Goal: Task Accomplishment & Management: Manage account settings

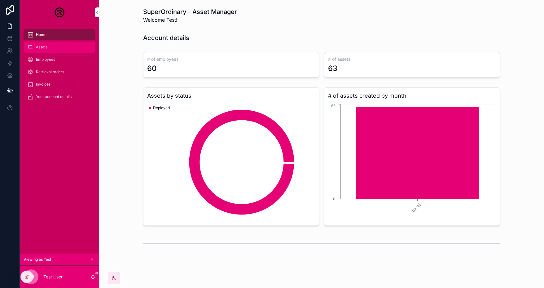
click at [47, 46] on span "Assets" at bounding box center [41, 47] width 11 height 5
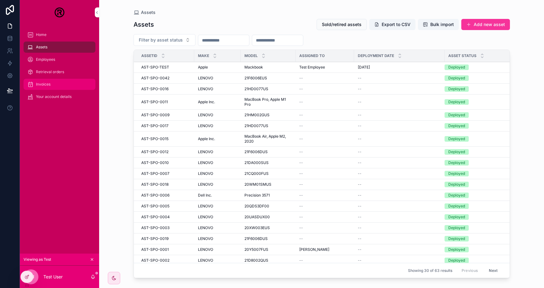
click at [56, 80] on div "Invoices" at bounding box center [59, 84] width 64 height 10
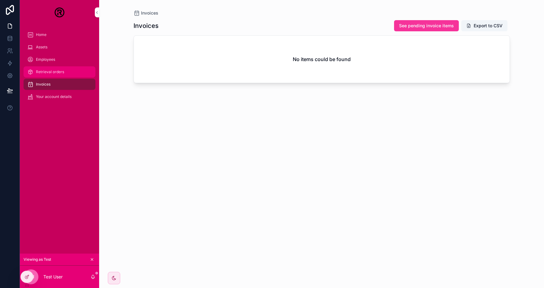
click at [59, 68] on div "Retrieval orders" at bounding box center [59, 72] width 64 height 10
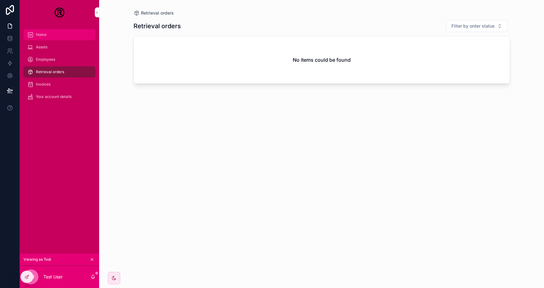
click at [40, 31] on div "Home" at bounding box center [59, 35] width 64 height 10
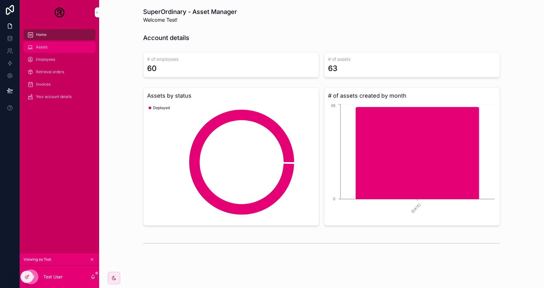
click at [65, 46] on div "Assets" at bounding box center [59, 47] width 64 height 10
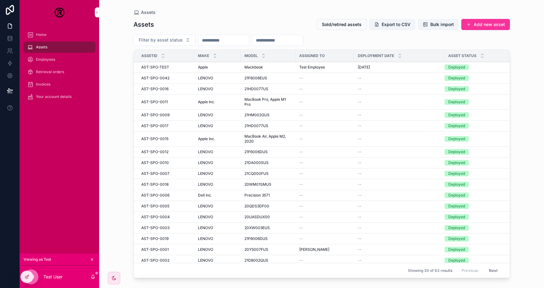
click at [313, 65] on span "Test Employee" at bounding box center [313, 67] width 26 height 5
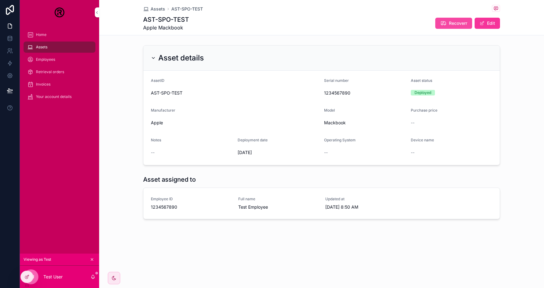
click at [450, 25] on span "Recoverr" at bounding box center [458, 23] width 18 height 6
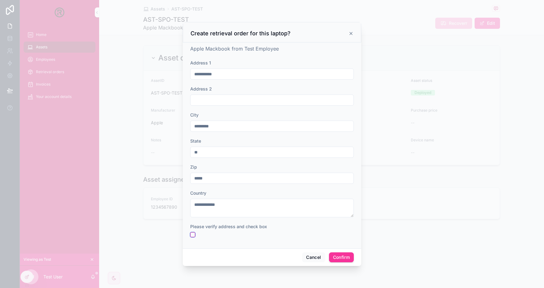
click at [194, 236] on button "button" at bounding box center [192, 234] width 5 height 5
click at [347, 256] on button "Confirm" at bounding box center [341, 257] width 25 height 10
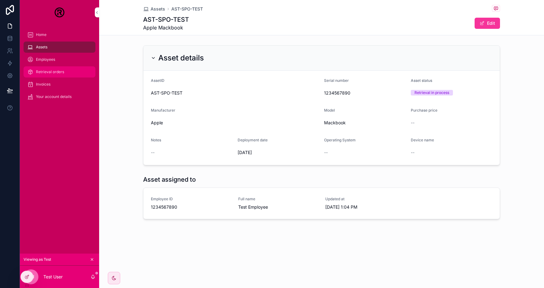
click at [58, 75] on div "Retrieval orders" at bounding box center [59, 72] width 64 height 10
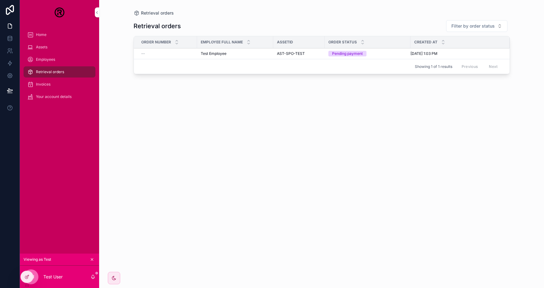
click at [293, 53] on span "AST-SPO-TEST" at bounding box center [291, 53] width 28 height 5
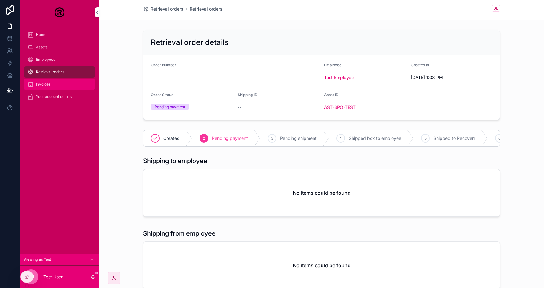
click at [53, 83] on div "Invoices" at bounding box center [59, 84] width 64 height 10
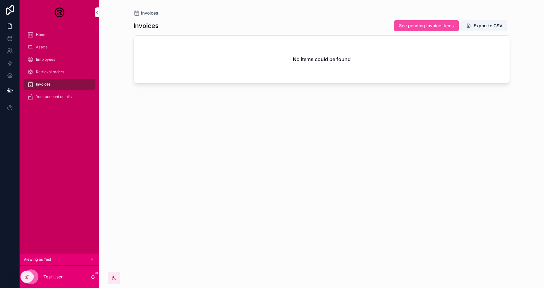
click at [428, 25] on span "See pending invoice items" at bounding box center [426, 26] width 55 height 6
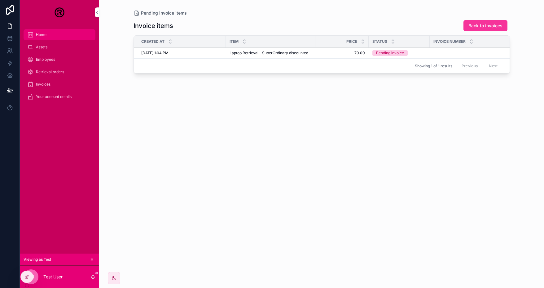
click at [53, 36] on div "Home" at bounding box center [59, 35] width 64 height 10
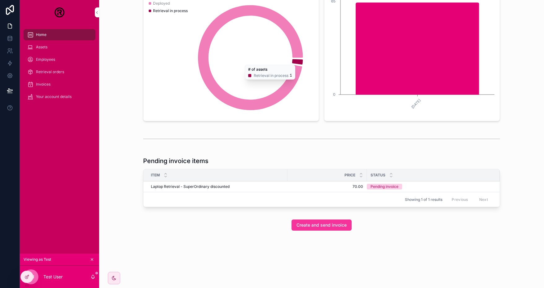
scroll to position [108, 0]
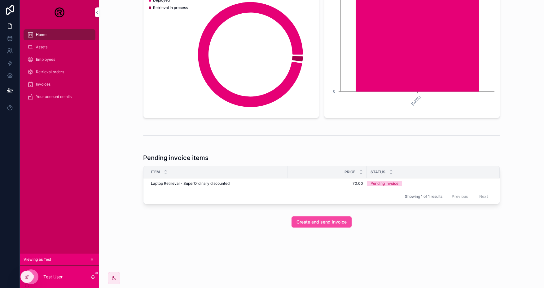
click at [327, 220] on span "Create and send invoice" at bounding box center [322, 222] width 50 height 6
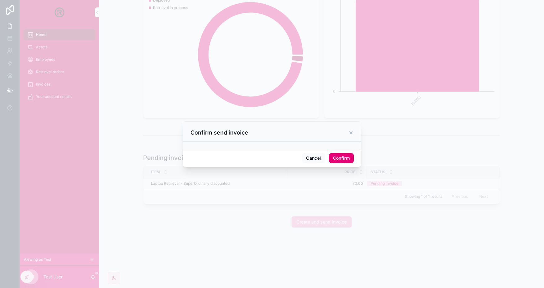
click at [343, 158] on button "Confirm" at bounding box center [341, 158] width 25 height 10
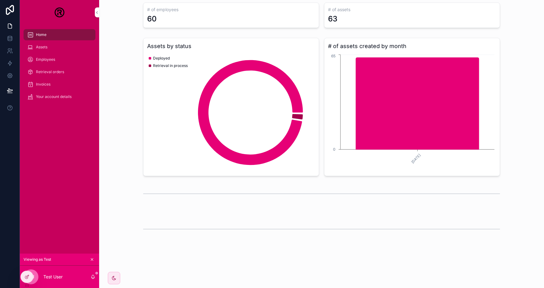
scroll to position [24, 0]
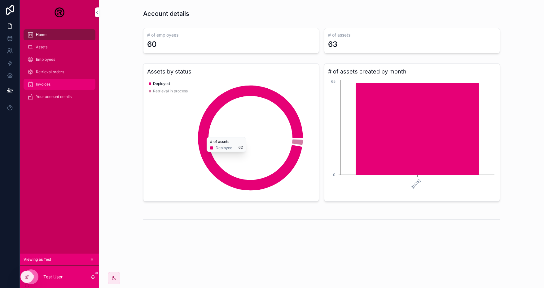
click at [58, 80] on div "Invoices" at bounding box center [59, 84] width 64 height 10
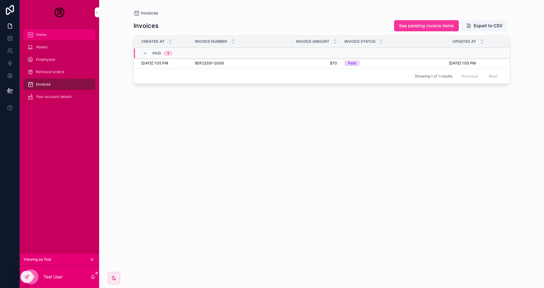
click at [52, 34] on div "Home" at bounding box center [59, 35] width 64 height 10
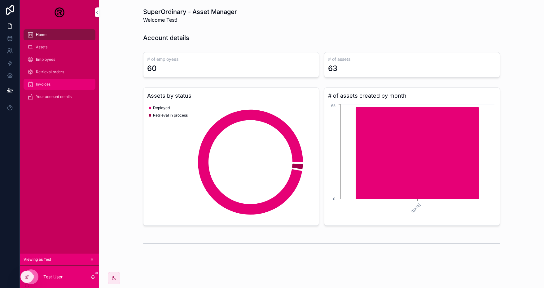
click at [47, 82] on div "Invoices" at bounding box center [59, 84] width 64 height 10
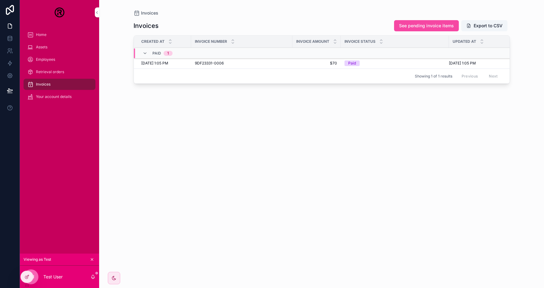
click at [436, 25] on span "See pending invoice items" at bounding box center [426, 26] width 55 height 6
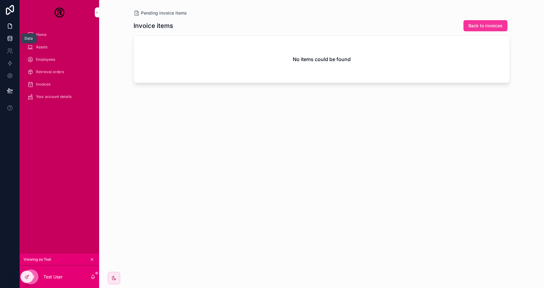
click at [9, 37] on icon at bounding box center [10, 38] width 6 height 6
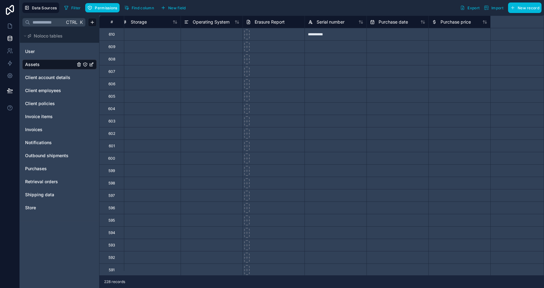
scroll to position [0, 967]
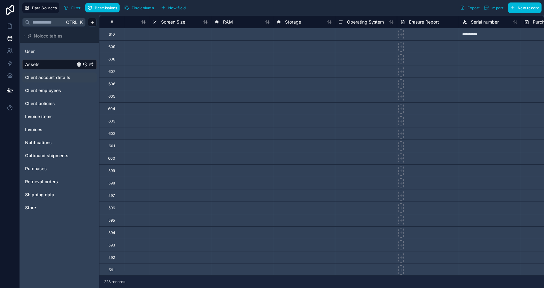
click at [48, 77] on span "Client account details" at bounding box center [47, 77] width 45 height 6
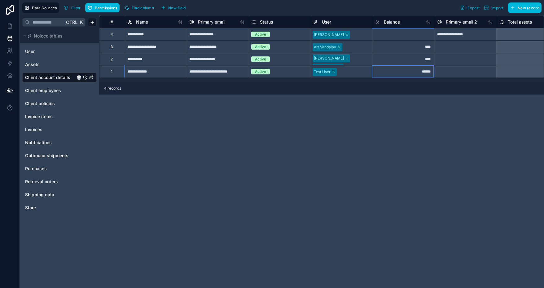
click at [419, 73] on div "******" at bounding box center [403, 71] width 62 height 12
click at [336, 108] on div "**********" at bounding box center [321, 152] width 445 height 273
click at [9, 78] on icon at bounding box center [9, 75] width 5 height 5
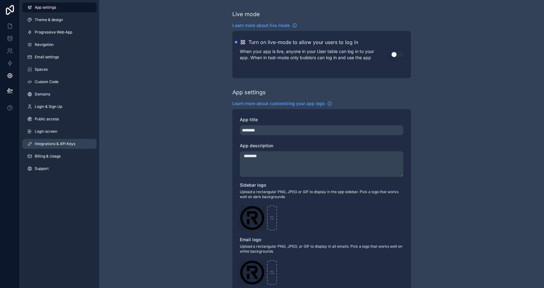
click at [58, 142] on span "Integrations & API Keys" at bounding box center [55, 143] width 41 height 5
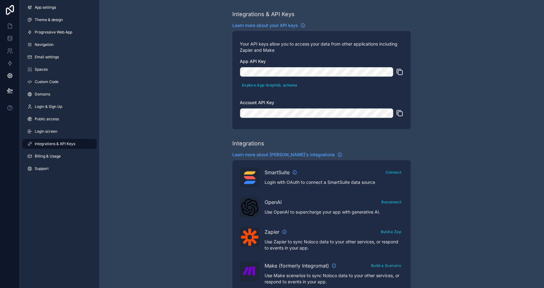
click at [402, 114] on icon "scrollable content" at bounding box center [399, 112] width 7 height 7
click at [11, 39] on icon at bounding box center [10, 38] width 4 height 2
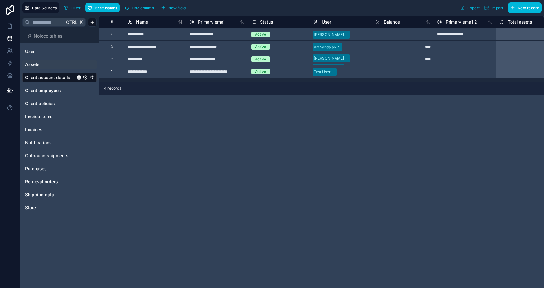
click at [38, 60] on div "Assets" at bounding box center [59, 65] width 74 height 10
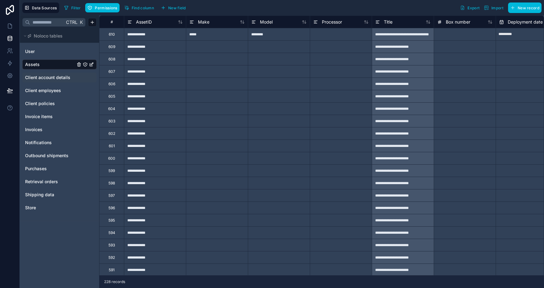
click at [51, 77] on span "Client account details" at bounding box center [47, 77] width 45 height 6
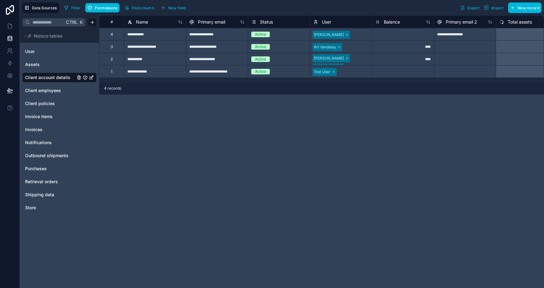
click at [420, 59] on div "****" at bounding box center [403, 59] width 62 height 12
click at [473, 62] on div at bounding box center [465, 59] width 62 height 12
click at [37, 64] on span "Assets" at bounding box center [32, 64] width 15 height 6
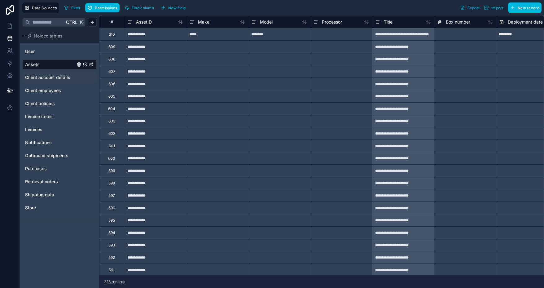
click at [45, 76] on span "Client account details" at bounding box center [47, 77] width 45 height 6
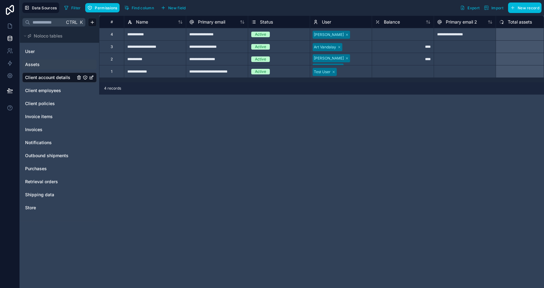
click at [417, 58] on div "****" at bounding box center [403, 59] width 62 height 12
click at [380, 23] on div "Balance" at bounding box center [387, 21] width 25 height 7
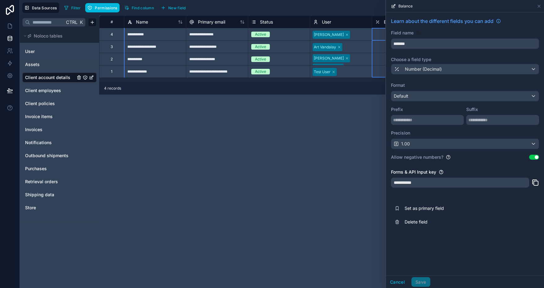
click at [351, 9] on div "Filter Permissions Find column New field Export Import New record" at bounding box center [302, 7] width 480 height 11
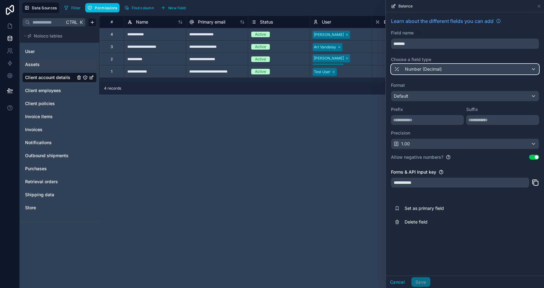
click at [455, 69] on div "Number (Decimal)" at bounding box center [466, 69] width 148 height 10
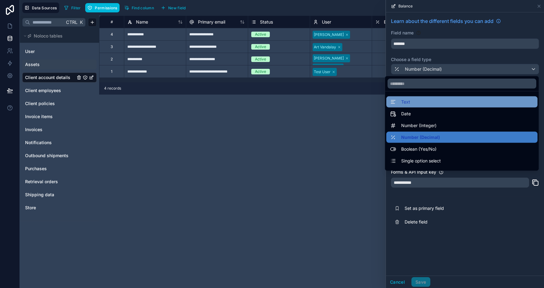
click at [442, 104] on div "Text" at bounding box center [462, 101] width 144 height 7
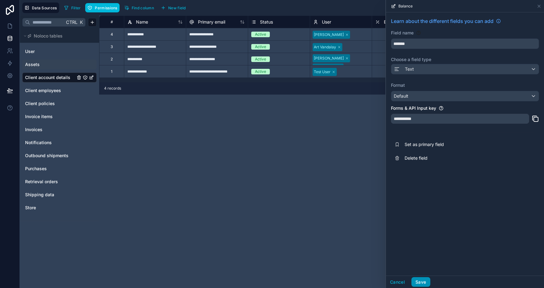
click at [424, 278] on button "Save" at bounding box center [421, 282] width 19 height 10
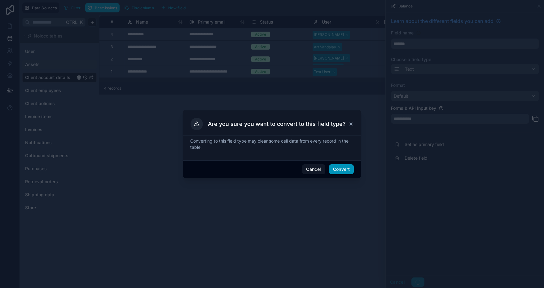
click at [344, 171] on button "Convert" at bounding box center [341, 169] width 25 height 10
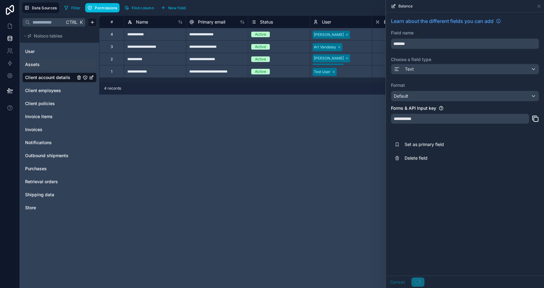
click at [339, 137] on div "**********" at bounding box center [321, 152] width 445 height 273
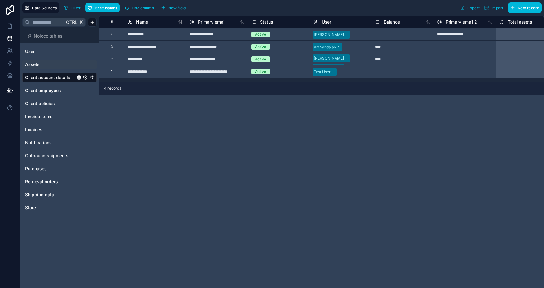
click at [394, 22] on span "Balance" at bounding box center [392, 22] width 16 height 6
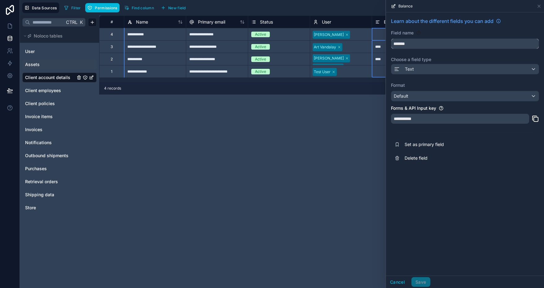
click at [422, 46] on input "*******" at bounding box center [466, 44] width 148 height 10
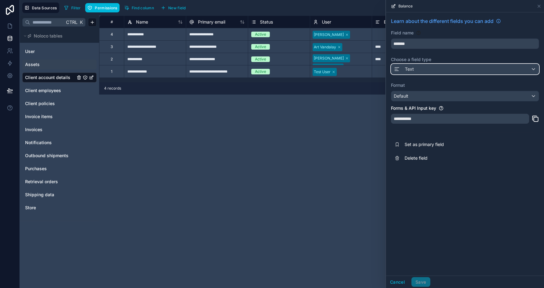
click at [446, 67] on div "Text" at bounding box center [466, 69] width 148 height 10
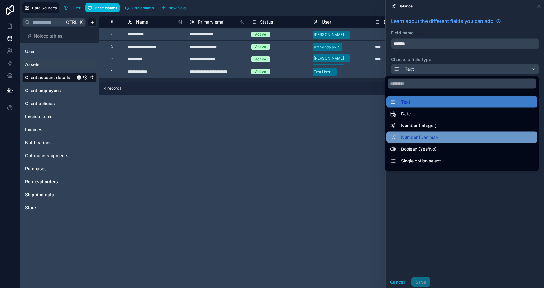
click at [433, 135] on div "Number (Decimal)" at bounding box center [462, 137] width 144 height 7
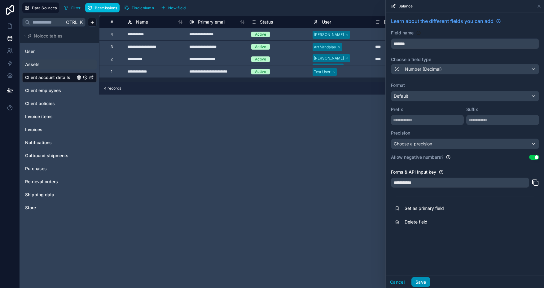
click at [417, 278] on button "Save" at bounding box center [421, 282] width 19 height 10
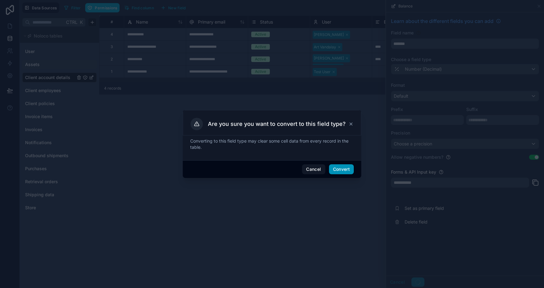
click at [338, 169] on button "Convert" at bounding box center [341, 169] width 25 height 10
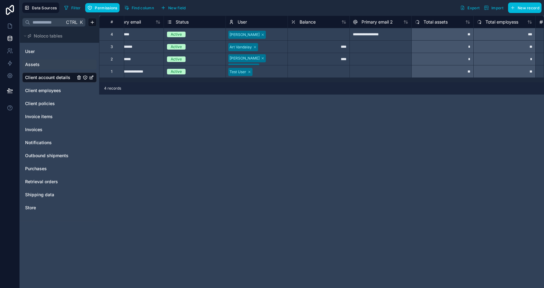
scroll to position [0, 103]
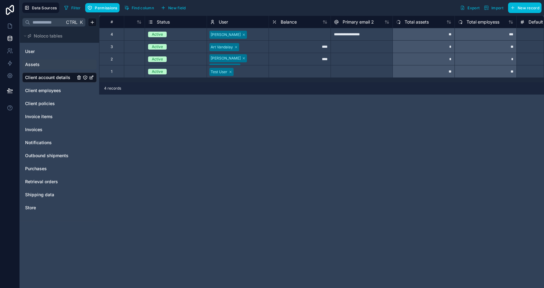
click at [293, 20] on span "Balance" at bounding box center [289, 22] width 16 height 6
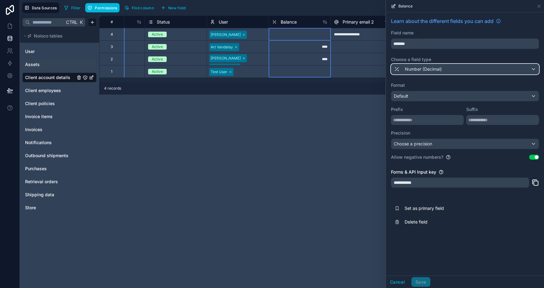
click at [436, 66] on span "Number (Decimal)" at bounding box center [423, 69] width 37 height 6
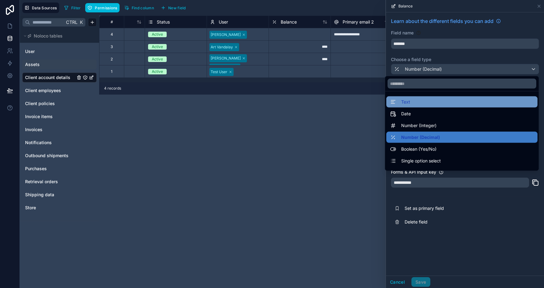
click at [424, 101] on div "Text" at bounding box center [462, 101] width 144 height 7
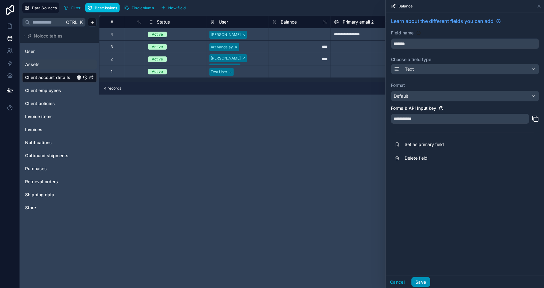
click at [422, 280] on button "Save" at bounding box center [421, 282] width 19 height 10
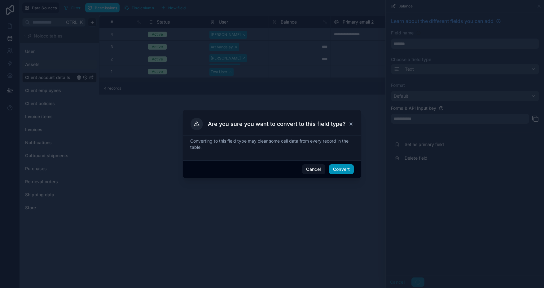
click at [349, 170] on button "Convert" at bounding box center [341, 169] width 25 height 10
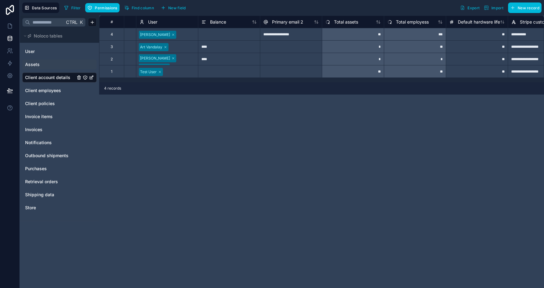
scroll to position [0, 172]
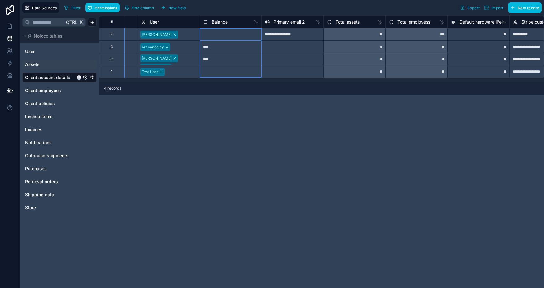
click at [219, 22] on span "Balance" at bounding box center [220, 22] width 16 height 6
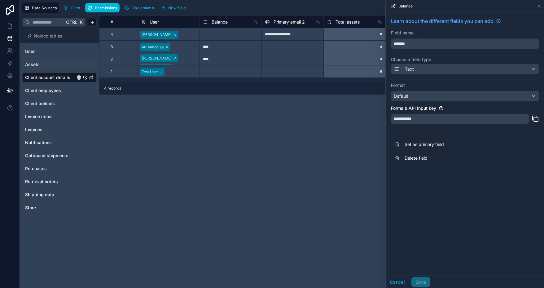
click at [434, 115] on div "**********" at bounding box center [460, 119] width 138 height 10
click at [407, 115] on div "**********" at bounding box center [460, 119] width 138 height 10
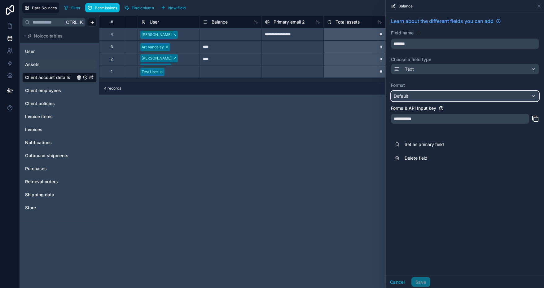
click at [420, 91] on div "Default" at bounding box center [466, 96] width 148 height 10
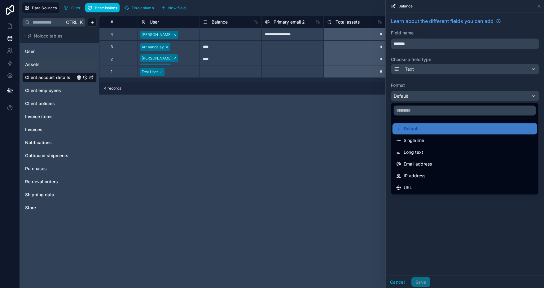
click at [429, 83] on div at bounding box center [465, 144] width 158 height 288
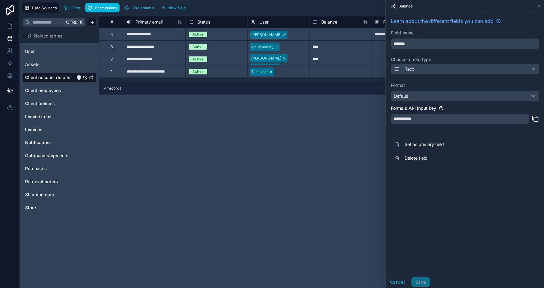
scroll to position [0, 117]
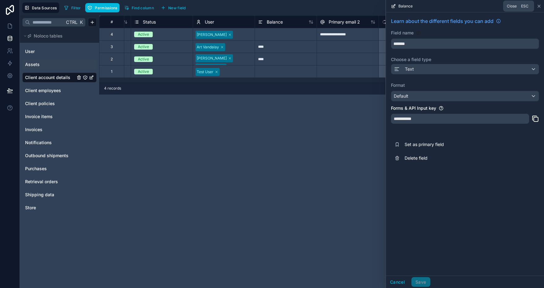
click at [541, 5] on icon at bounding box center [539, 6] width 2 height 2
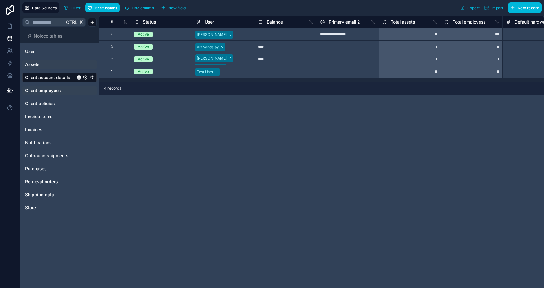
click at [44, 94] on div "Client employees" at bounding box center [59, 91] width 74 height 10
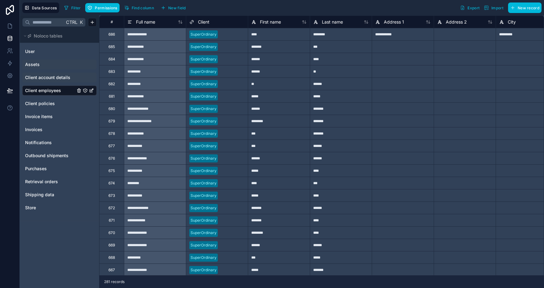
click at [41, 77] on span "Client account details" at bounding box center [47, 77] width 45 height 6
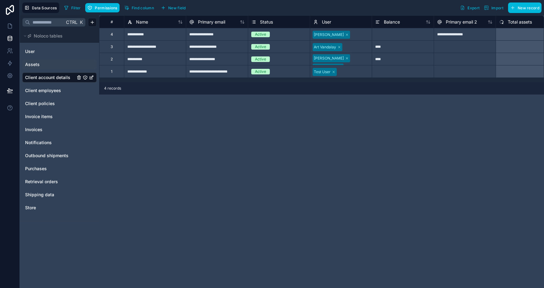
click at [398, 62] on div "****" at bounding box center [403, 59] width 62 height 12
click at [429, 21] on icon at bounding box center [428, 22] width 5 height 5
click at [396, 22] on span "Balance" at bounding box center [392, 22] width 16 height 6
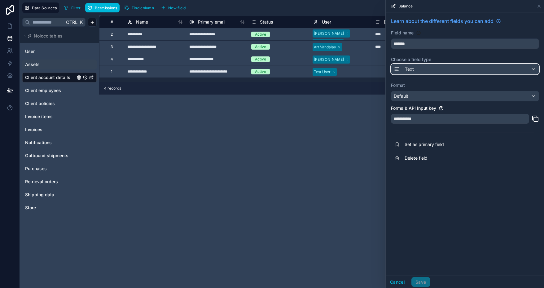
click at [430, 70] on div "Text" at bounding box center [466, 69] width 148 height 10
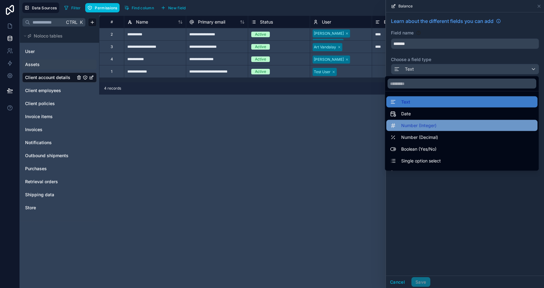
click at [429, 125] on span "Number (Integer)" at bounding box center [419, 125] width 35 height 7
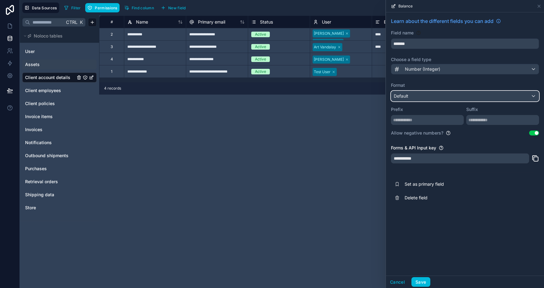
click at [449, 92] on div "Default" at bounding box center [466, 96] width 148 height 10
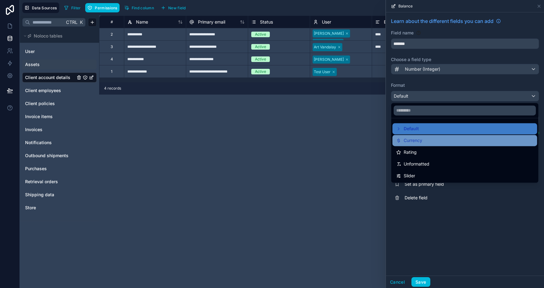
click at [432, 139] on div "Currency" at bounding box center [465, 140] width 137 height 7
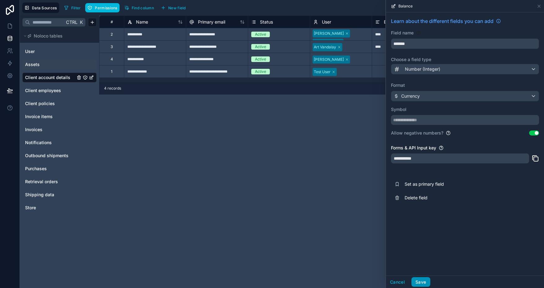
click at [422, 281] on button "Save" at bounding box center [421, 282] width 19 height 10
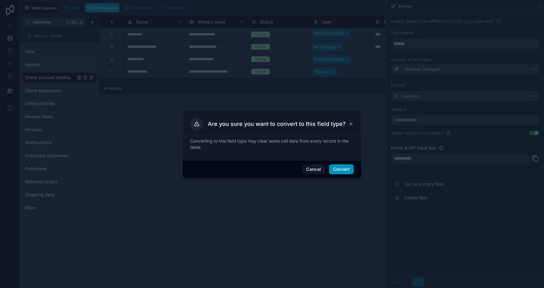
click at [346, 169] on button "Convert" at bounding box center [341, 169] width 25 height 10
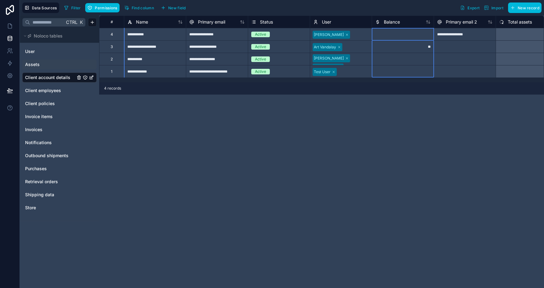
click at [393, 21] on span "Balance" at bounding box center [392, 22] width 16 height 6
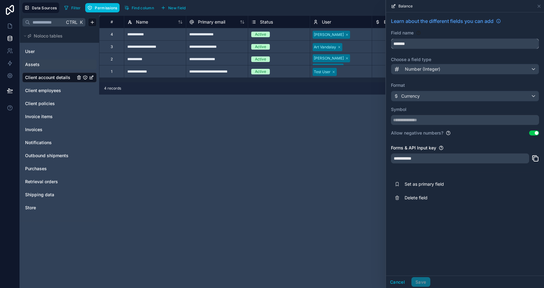
click at [419, 42] on input "*******" at bounding box center [466, 44] width 148 height 10
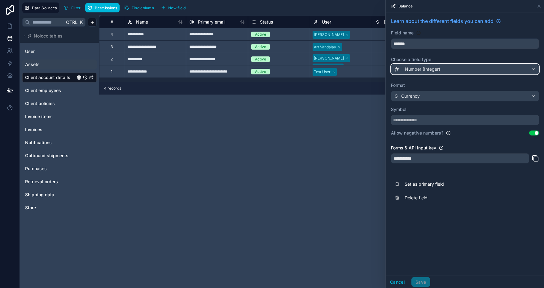
click at [439, 68] on span "Number (Integer)" at bounding box center [422, 69] width 35 height 6
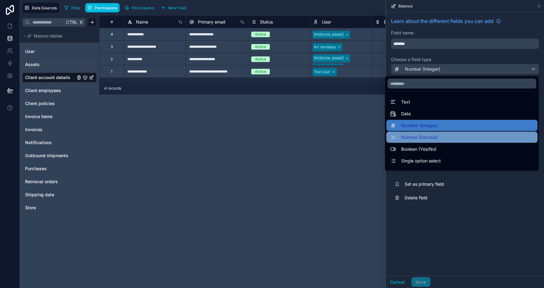
click at [432, 138] on span "Number (Decimal)" at bounding box center [420, 137] width 37 height 7
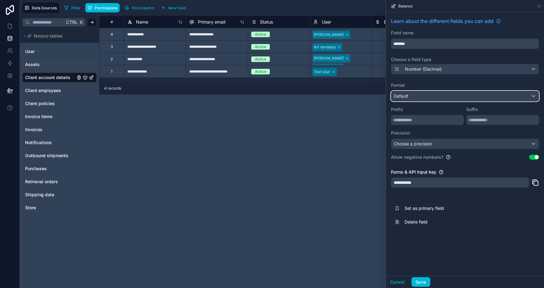
click at [433, 98] on div "Default" at bounding box center [466, 96] width 148 height 10
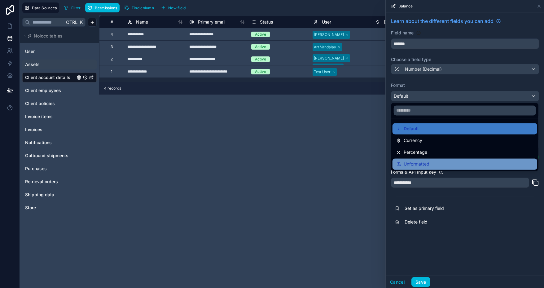
click at [440, 164] on div "Unformatted" at bounding box center [465, 163] width 137 height 7
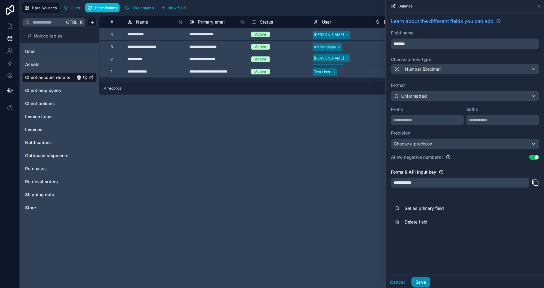
click at [419, 283] on button "Save" at bounding box center [421, 282] width 19 height 10
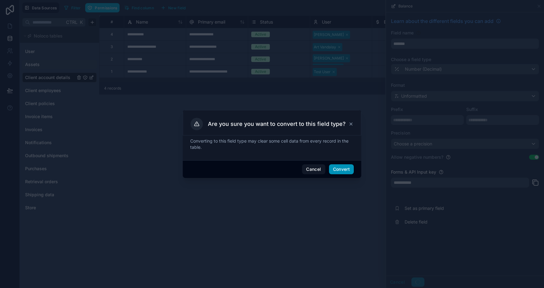
click at [340, 168] on button "Convert" at bounding box center [341, 169] width 25 height 10
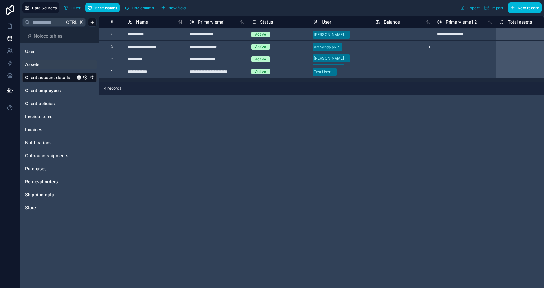
click at [393, 22] on span "Balance" at bounding box center [392, 22] width 16 height 6
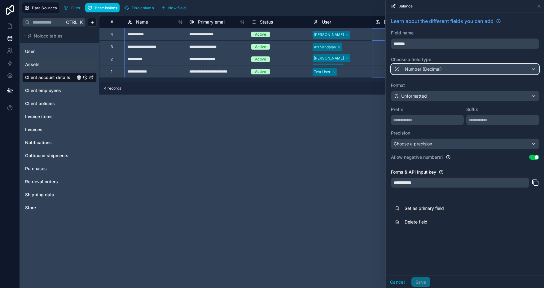
click at [436, 68] on span "Number (Decimal)" at bounding box center [423, 69] width 37 height 6
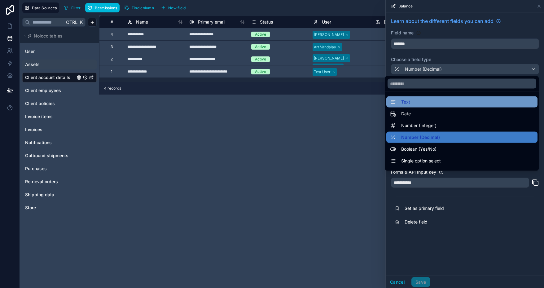
click at [417, 102] on div "Text" at bounding box center [462, 101] width 144 height 7
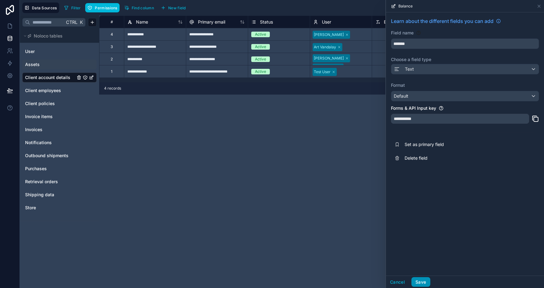
click at [418, 282] on button "Save" at bounding box center [421, 282] width 19 height 10
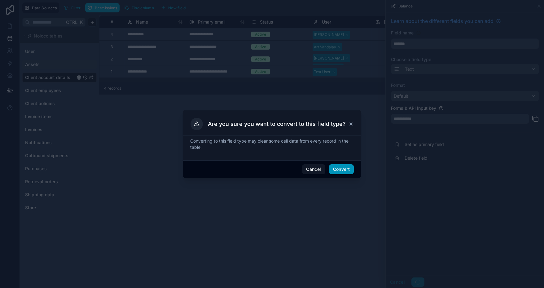
click at [345, 167] on button "Convert" at bounding box center [341, 169] width 25 height 10
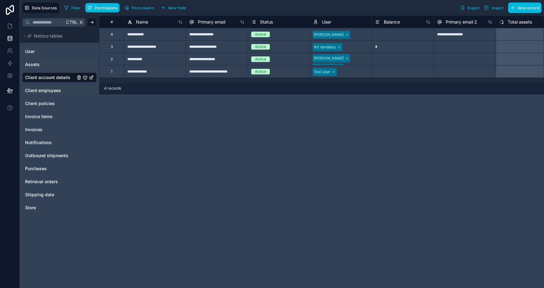
click at [47, 91] on span "Client employees" at bounding box center [43, 90] width 36 height 6
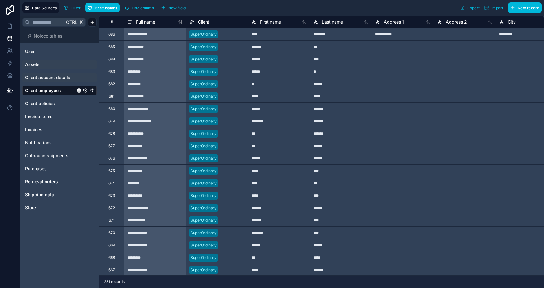
click at [48, 78] on span "Client account details" at bounding box center [47, 77] width 45 height 6
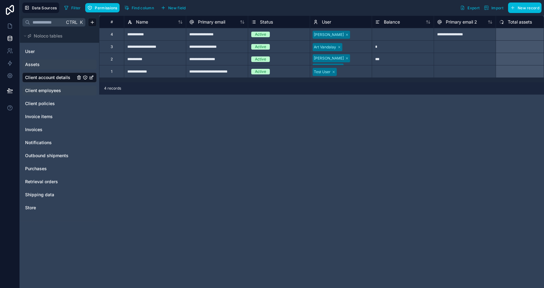
click at [396, 57] on div "***" at bounding box center [403, 59] width 62 height 12
click at [177, 6] on span "New field" at bounding box center [177, 8] width 18 height 5
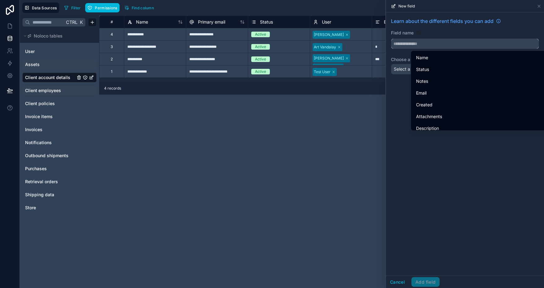
click at [420, 42] on input "text" at bounding box center [466, 44] width 148 height 10
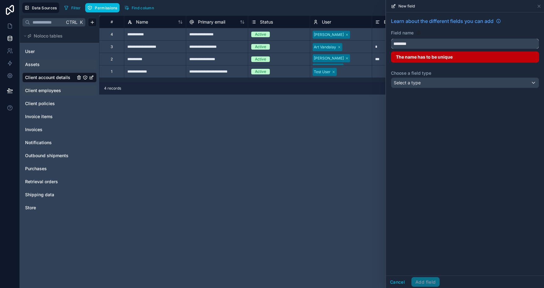
click at [391, 38] on button "*******" at bounding box center [465, 43] width 148 height 11
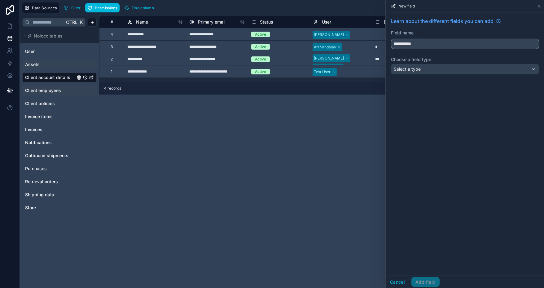
type input "**********"
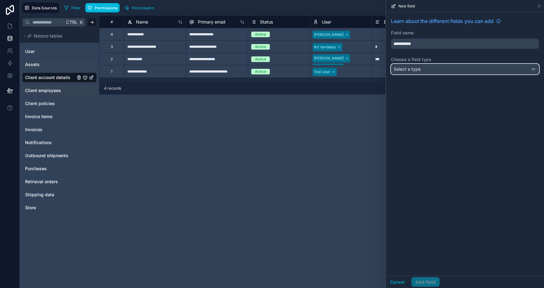
click at [449, 67] on div "Select a type" at bounding box center [466, 69] width 148 height 10
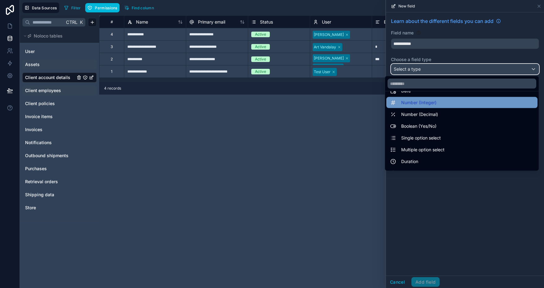
scroll to position [31, 0]
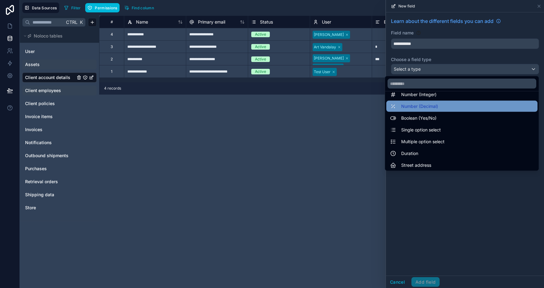
click at [433, 101] on div "Number (Decimal)" at bounding box center [462, 106] width 151 height 11
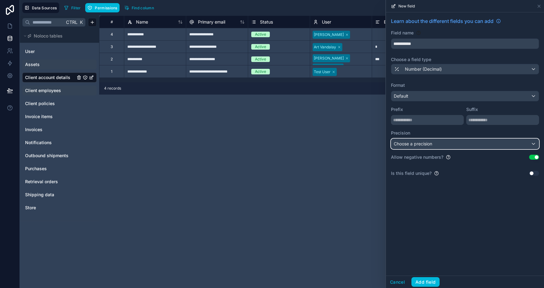
click at [441, 145] on div "Choose a precision" at bounding box center [466, 144] width 148 height 10
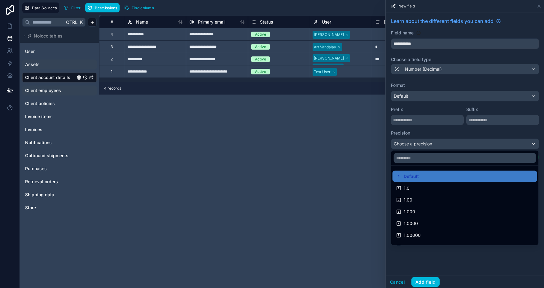
click at [442, 129] on div at bounding box center [465, 144] width 158 height 288
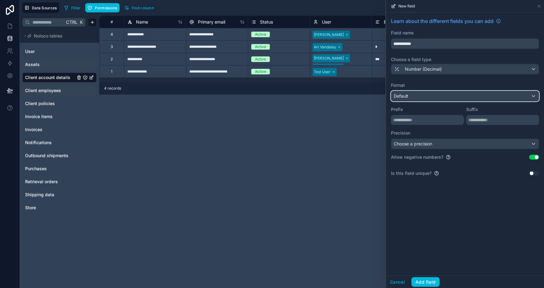
click at [429, 96] on div "Default" at bounding box center [466, 96] width 148 height 10
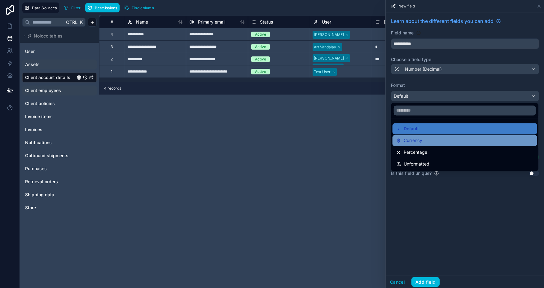
click at [426, 144] on div "Currency" at bounding box center [465, 140] width 137 height 7
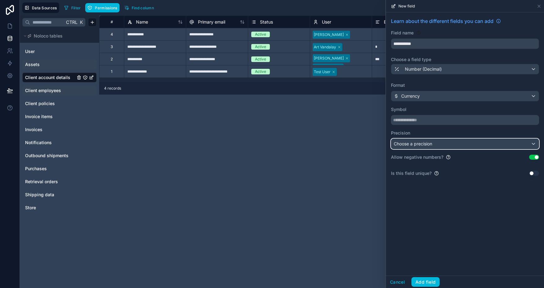
click at [429, 144] on span "Choose a precision" at bounding box center [413, 143] width 38 height 5
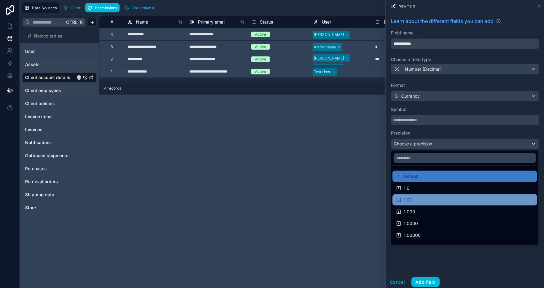
click at [426, 201] on div "1.00" at bounding box center [465, 199] width 137 height 7
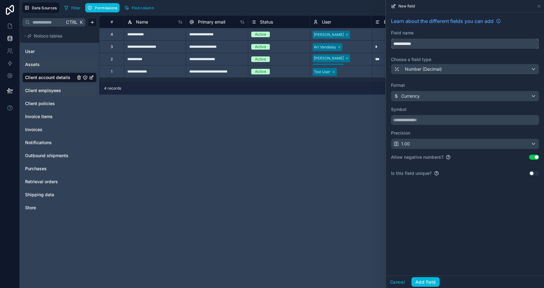
click at [426, 43] on input "**********" at bounding box center [466, 44] width 148 height 10
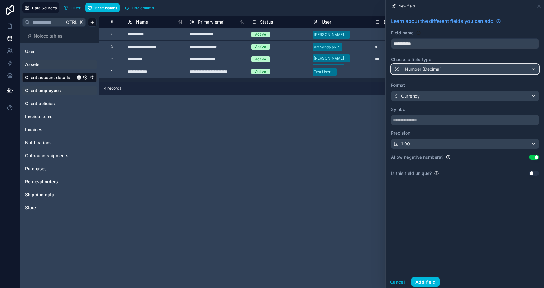
click at [436, 69] on span "Number (Decimal)" at bounding box center [423, 69] width 37 height 6
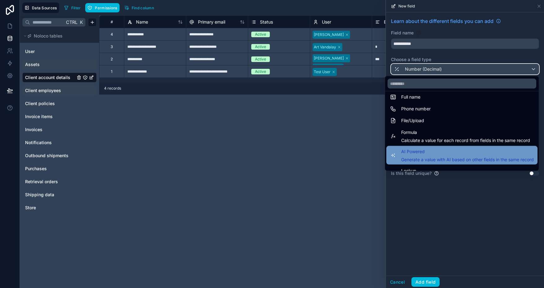
scroll to position [155, 0]
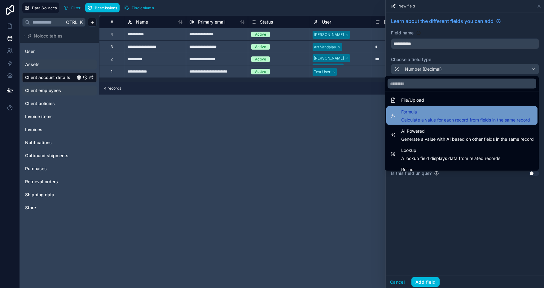
click at [453, 117] on span "Calculate a value for each record from fields in the same record" at bounding box center [466, 120] width 129 height 6
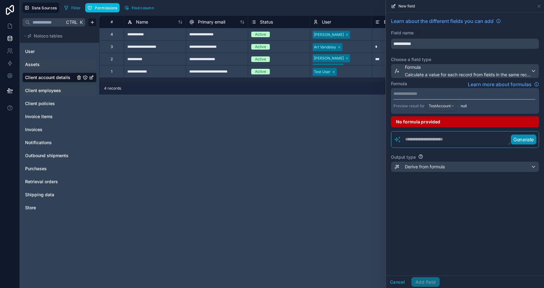
click at [424, 93] on p "**********" at bounding box center [465, 94] width 142 height 6
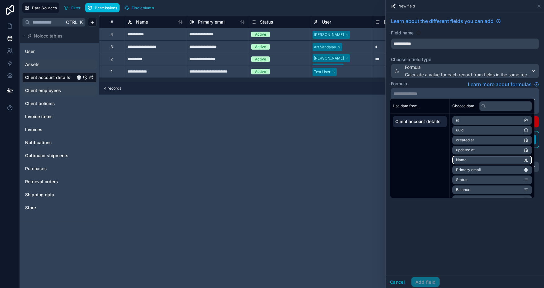
scroll to position [31, 0]
click at [482, 158] on li "Balance" at bounding box center [493, 158] width 80 height 9
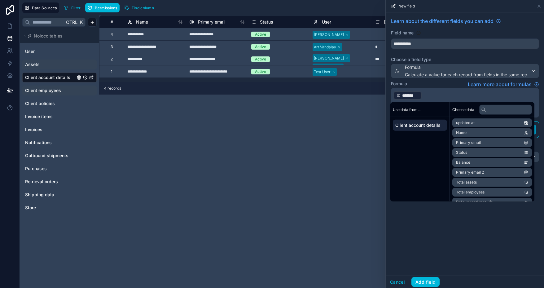
click at [436, 95] on p "﻿ ******* ﻿ ﻿" at bounding box center [465, 96] width 142 height 10
click at [424, 93] on p "﻿ ******* ﻿ ﻿" at bounding box center [465, 96] width 142 height 10
click at [422, 93] on p "﻿ ******* ﻿ ﻿" at bounding box center [465, 96] width 142 height 10
click at [466, 207] on div "**********" at bounding box center [465, 143] width 158 height 263
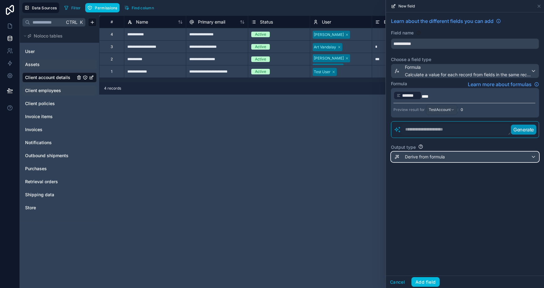
click at [455, 156] on div "Derive from formula" at bounding box center [466, 157] width 148 height 10
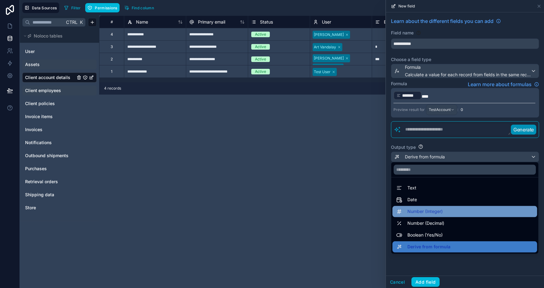
click at [444, 214] on div "Number (Integer)" at bounding box center [465, 211] width 137 height 7
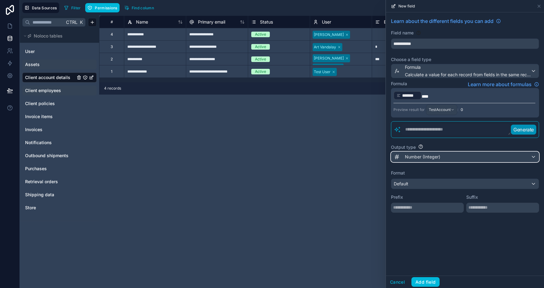
click at [433, 156] on span "Number (Integer)" at bounding box center [422, 157] width 35 height 6
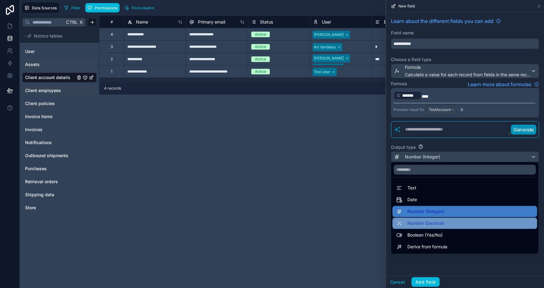
click at [443, 224] on span "Number (Decimal)" at bounding box center [426, 223] width 37 height 7
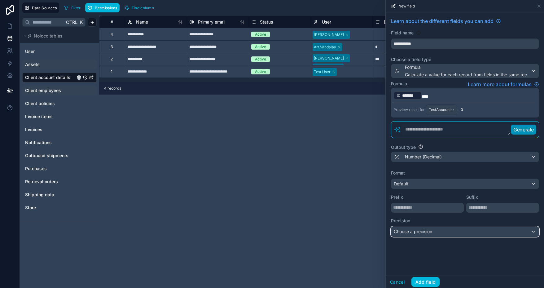
click at [451, 233] on div "Choose a precision" at bounding box center [466, 232] width 148 height 10
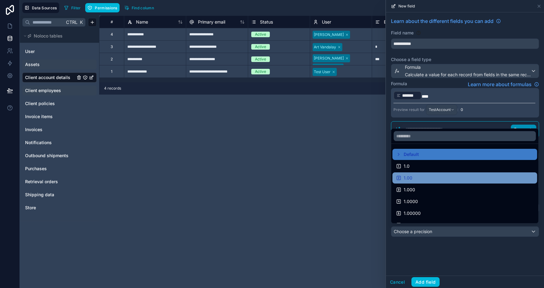
click at [431, 178] on div "1.00" at bounding box center [465, 177] width 137 height 7
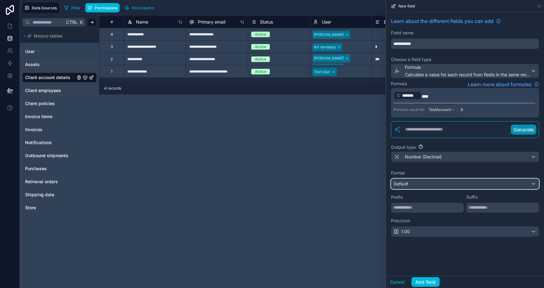
click at [429, 182] on div "Default" at bounding box center [466, 184] width 148 height 10
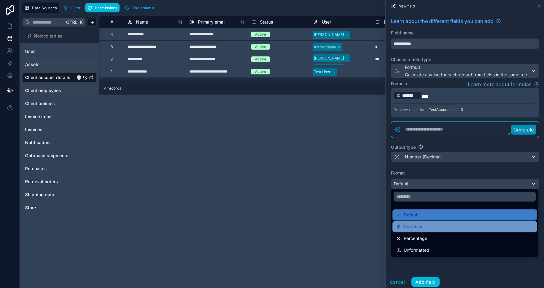
click at [427, 227] on div "Currency" at bounding box center [465, 226] width 137 height 7
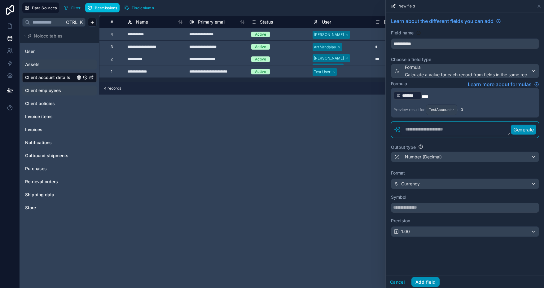
click at [426, 283] on button "Add field" at bounding box center [426, 282] width 28 height 10
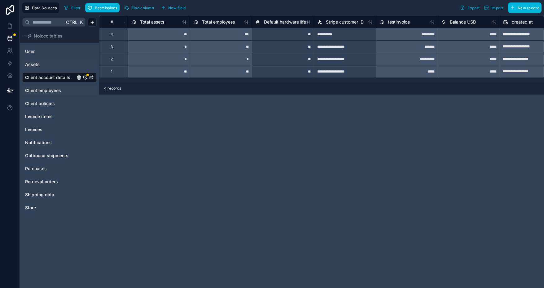
scroll to position [0, 499]
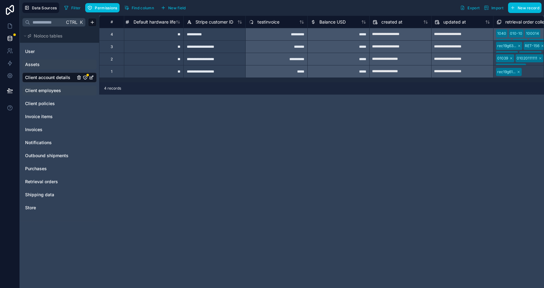
click at [39, 89] on span "Client employees" at bounding box center [43, 90] width 36 height 6
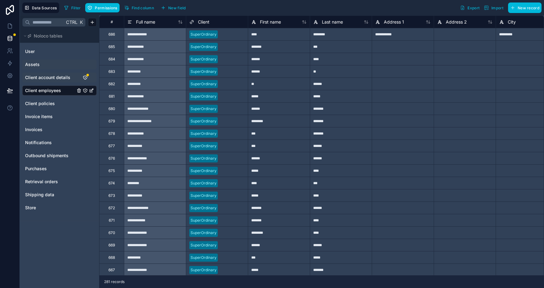
click at [39, 78] on span "Client account details" at bounding box center [47, 77] width 45 height 6
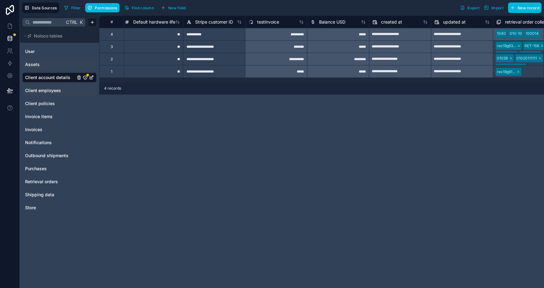
scroll to position [0, 508]
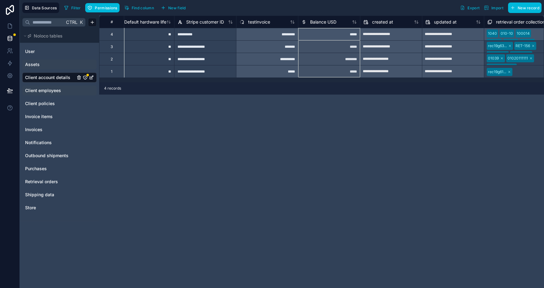
click at [329, 22] on span "Balance USD" at bounding box center [323, 22] width 26 height 6
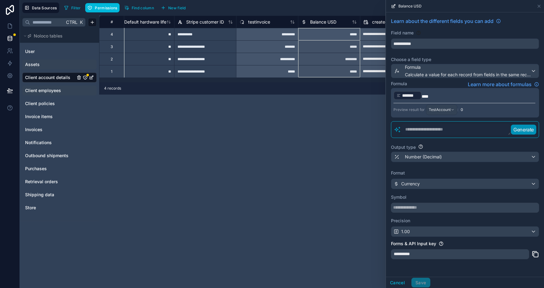
click at [438, 95] on p "﻿ ******* ﻿ ****" at bounding box center [465, 96] width 142 height 10
click at [423, 281] on button "Save" at bounding box center [421, 283] width 19 height 10
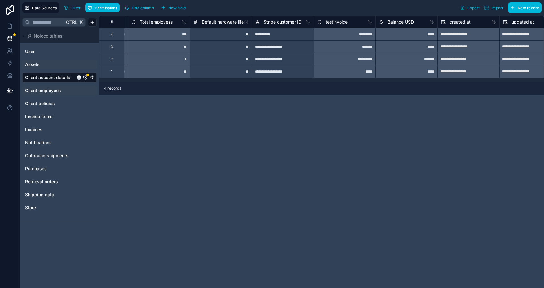
scroll to position [0, 438]
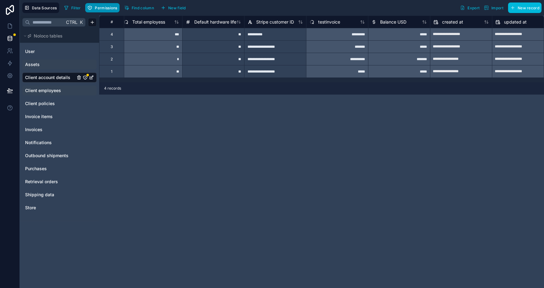
click at [103, 9] on span "Permissions" at bounding box center [106, 8] width 22 height 5
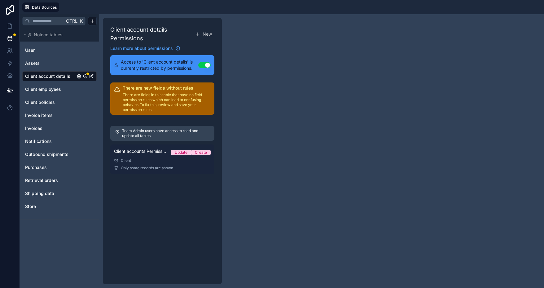
click at [154, 160] on div "Client" at bounding box center [162, 160] width 97 height 5
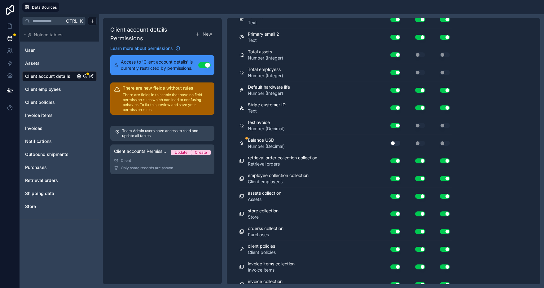
scroll to position [241, 0]
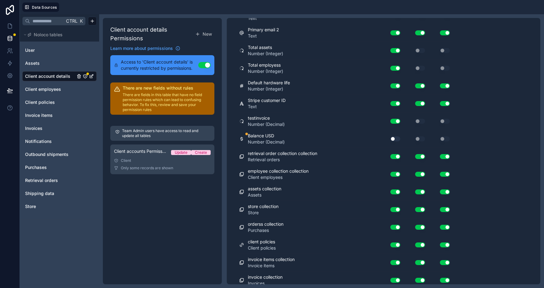
click at [396, 136] on button "Use setting" at bounding box center [396, 138] width 10 height 5
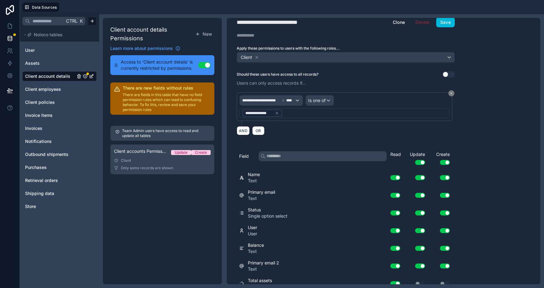
scroll to position [0, 0]
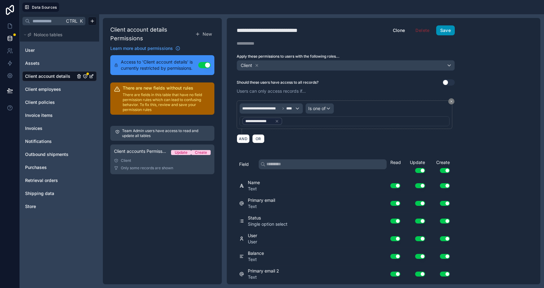
click at [449, 30] on button "Save" at bounding box center [446, 30] width 19 height 10
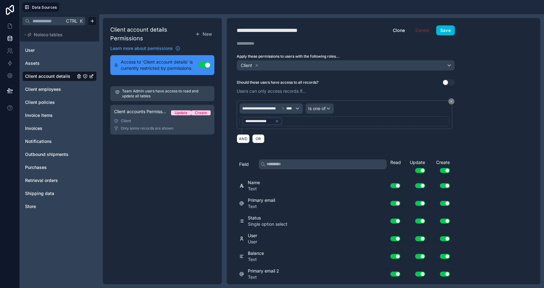
click at [46, 77] on span "Client account details" at bounding box center [47, 76] width 45 height 6
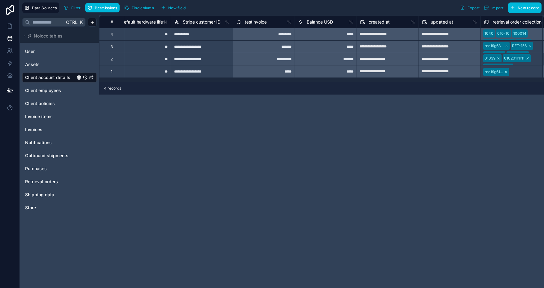
scroll to position [0, 512]
click at [55, 88] on span "Client employees" at bounding box center [43, 90] width 36 height 6
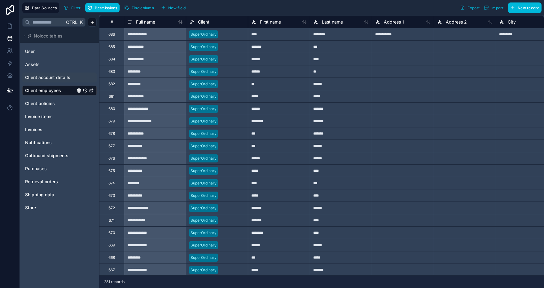
click at [51, 76] on span "Client account details" at bounding box center [47, 77] width 45 height 6
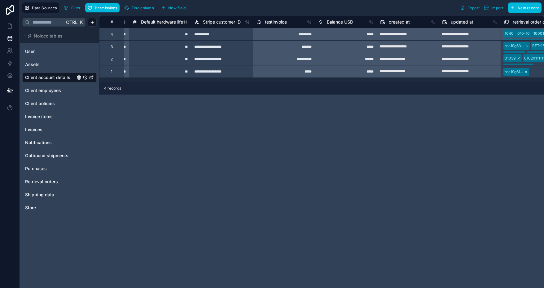
scroll to position [0, 492]
click at [11, 27] on icon at bounding box center [10, 26] width 6 height 6
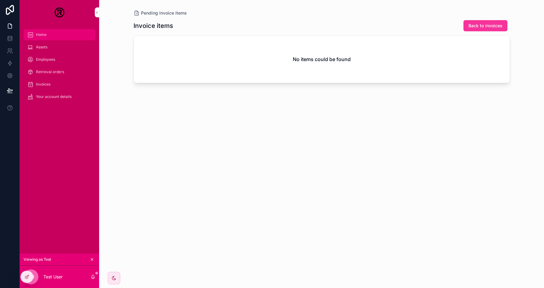
click at [50, 36] on div "Home" at bounding box center [59, 35] width 64 height 10
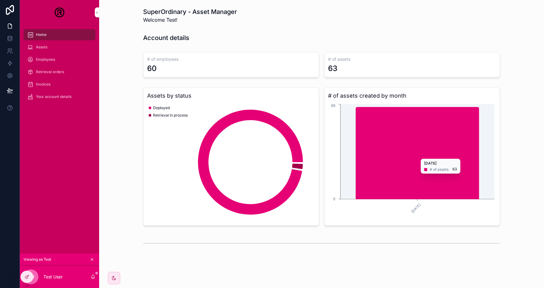
scroll to position [24, 0]
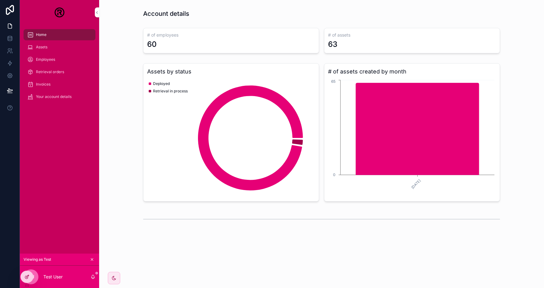
click at [26, 278] on icon at bounding box center [26, 276] width 5 height 5
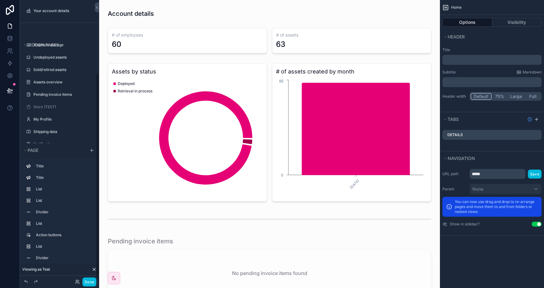
scroll to position [104, 0]
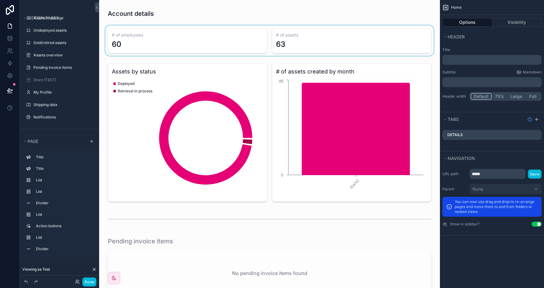
click at [211, 36] on div "scrollable content" at bounding box center [269, 40] width 331 height 30
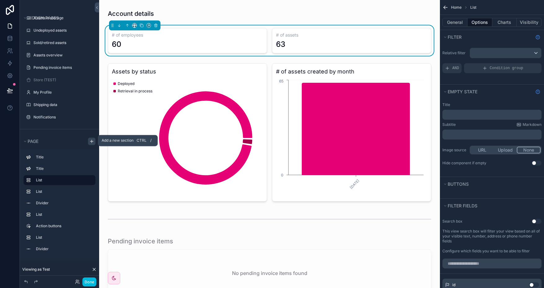
click at [90, 141] on icon "scrollable content" at bounding box center [91, 141] width 5 height 5
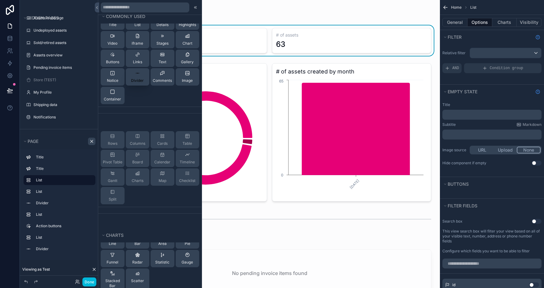
scroll to position [0, 0]
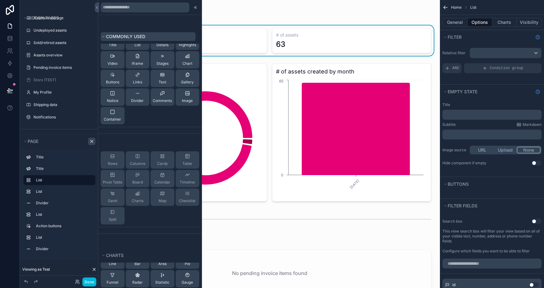
click at [144, 37] on span "Commonly used" at bounding box center [125, 36] width 39 height 5
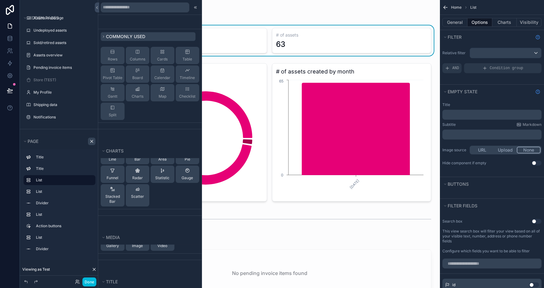
click at [134, 35] on span "Commonly used" at bounding box center [125, 36] width 39 height 5
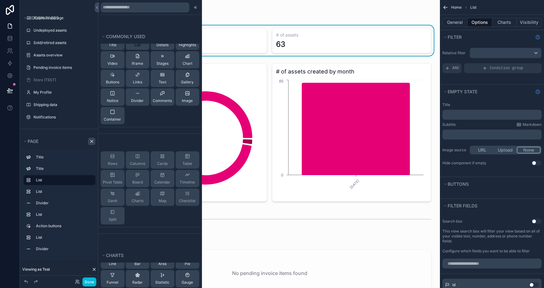
click at [135, 47] on button "List" at bounding box center [138, 41] width 24 height 17
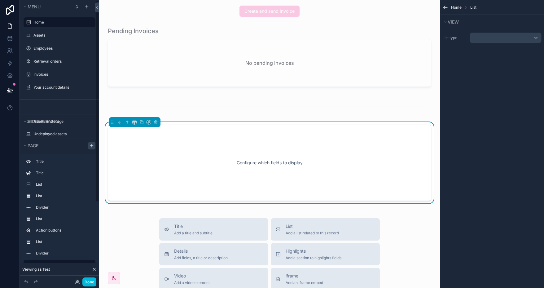
scroll to position [345, 0]
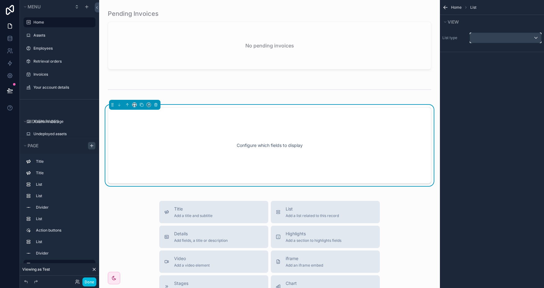
click at [495, 36] on div "scrollable content" at bounding box center [505, 38] width 71 height 10
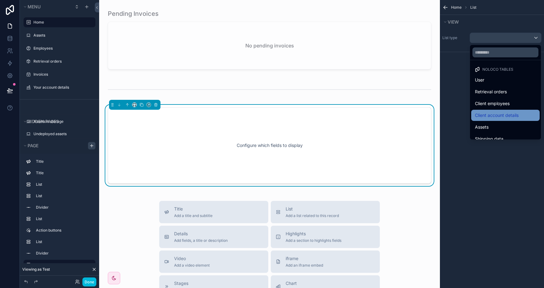
click at [510, 115] on span "Client account details" at bounding box center [497, 115] width 44 height 7
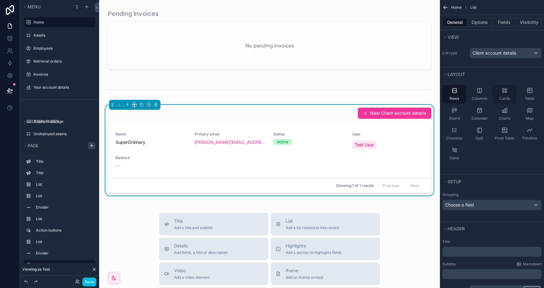
click at [505, 92] on icon "scrollable content" at bounding box center [505, 90] width 6 height 6
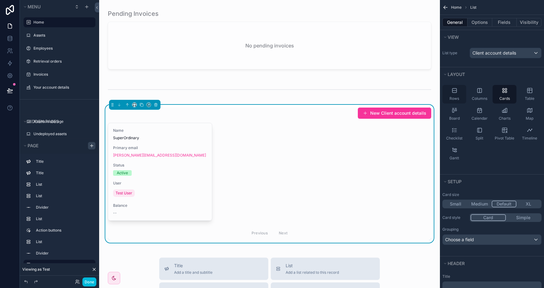
click at [456, 93] on div "Rows" at bounding box center [455, 94] width 24 height 19
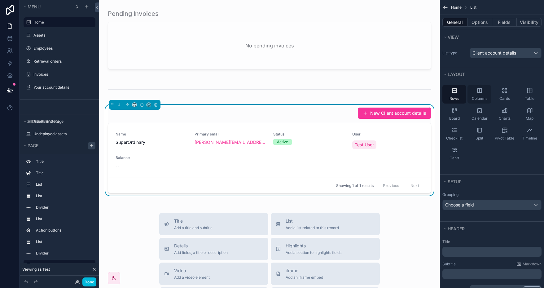
click at [478, 92] on icon "scrollable content" at bounding box center [480, 90] width 6 height 6
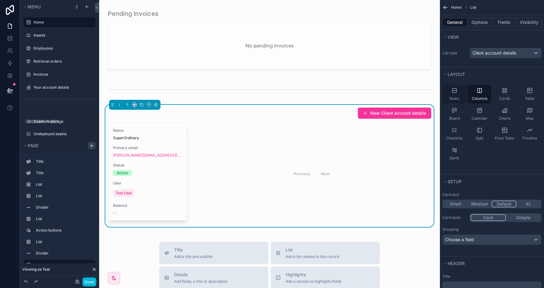
click at [455, 95] on div "Rows" at bounding box center [455, 94] width 24 height 19
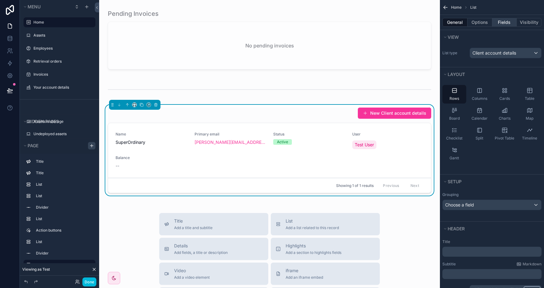
click at [506, 22] on button "Fields" at bounding box center [505, 22] width 25 height 9
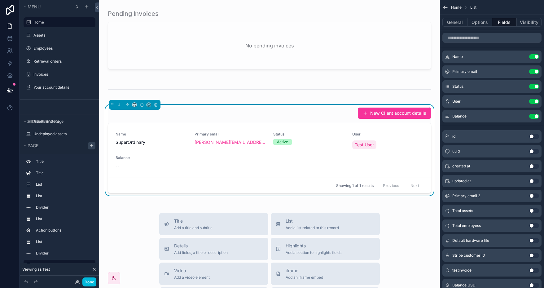
click at [532, 117] on button "Use setting" at bounding box center [535, 116] width 10 height 5
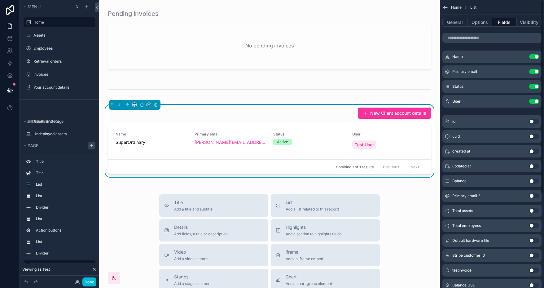
click at [533, 102] on button "Use setting" at bounding box center [535, 101] width 10 height 5
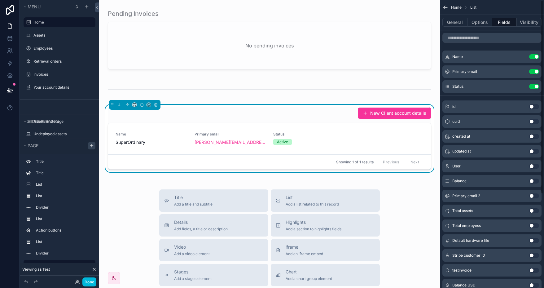
click at [532, 87] on button "Use setting" at bounding box center [535, 86] width 10 height 5
click at [532, 70] on button "Use setting" at bounding box center [535, 71] width 10 height 5
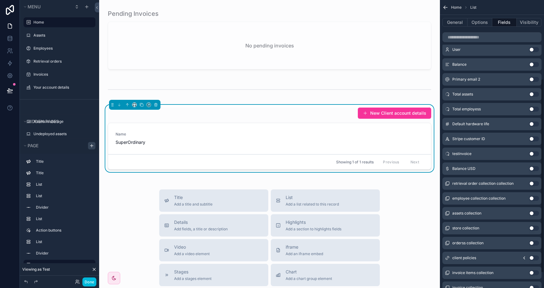
scroll to position [108, 0]
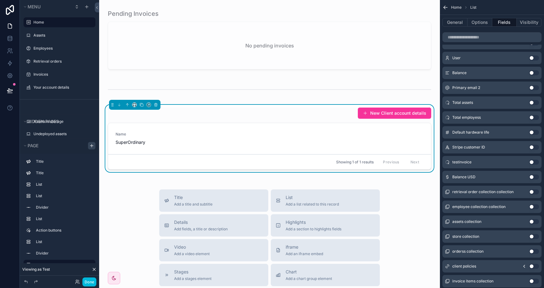
click at [532, 175] on button "Use setting" at bounding box center [535, 177] width 10 height 5
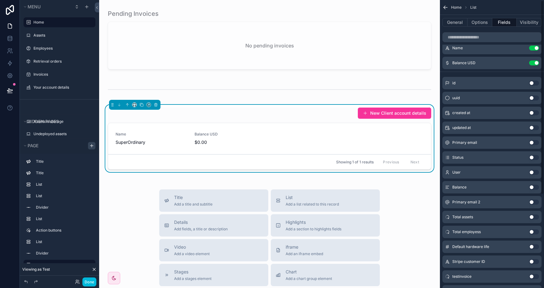
scroll to position [0, 0]
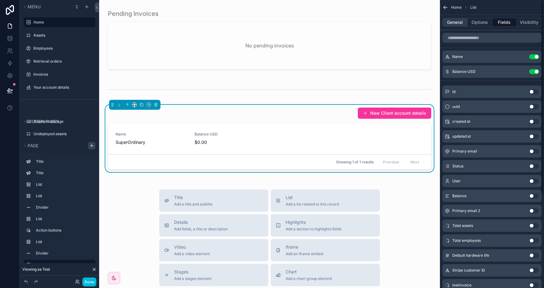
click at [454, 25] on button "General" at bounding box center [455, 22] width 25 height 9
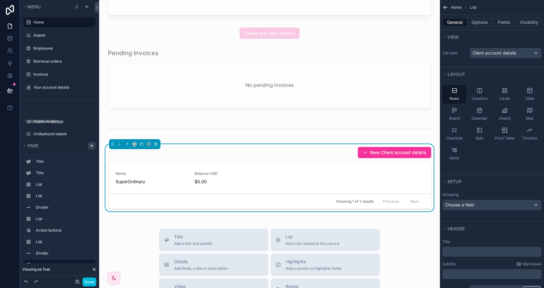
scroll to position [310, 0]
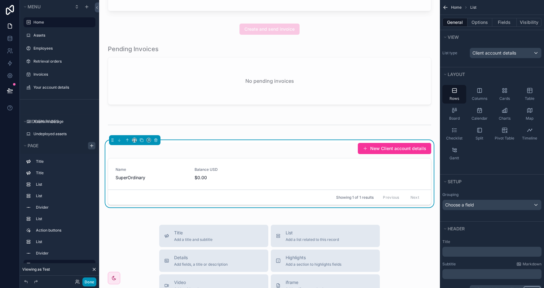
click at [90, 280] on button "Done" at bounding box center [89, 282] width 14 height 9
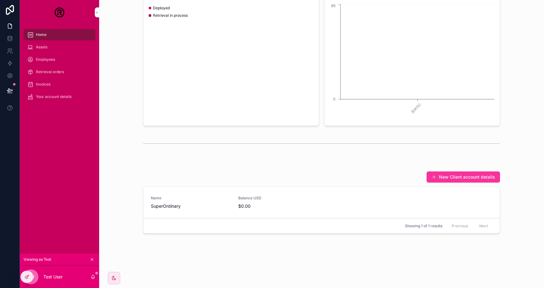
scroll to position [98, 0]
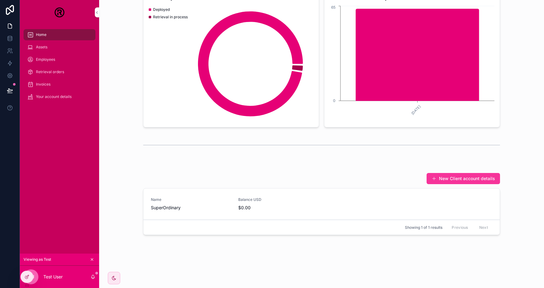
click at [251, 201] on span "Balance USD" at bounding box center [278, 199] width 80 height 5
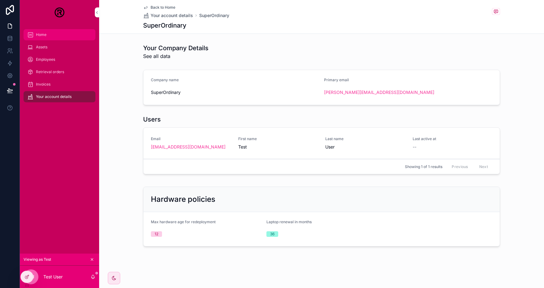
click at [48, 32] on div "Home" at bounding box center [59, 35] width 64 height 10
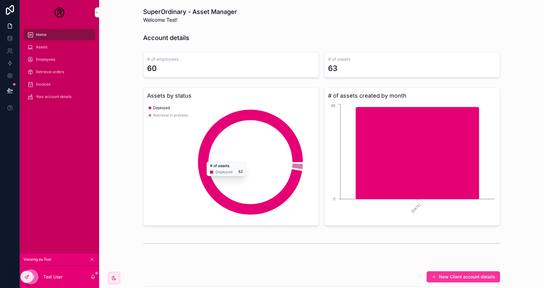
scroll to position [98, 0]
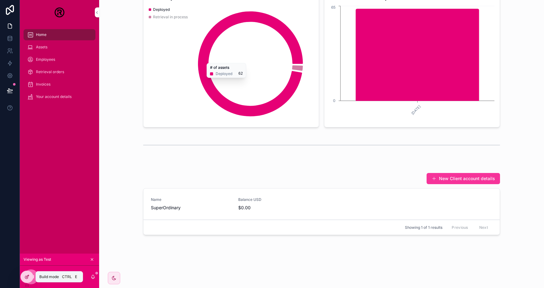
click at [30, 275] on div at bounding box center [27, 277] width 12 height 12
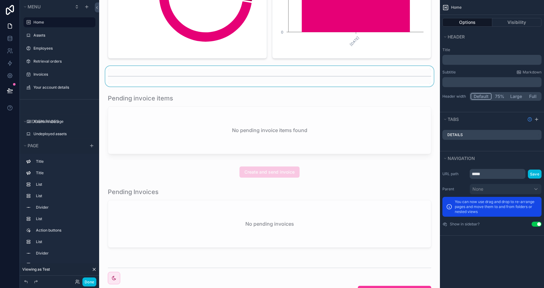
scroll to position [222, 0]
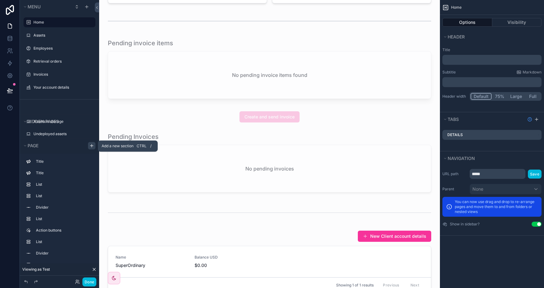
click at [92, 146] on icon "scrollable content" at bounding box center [91, 146] width 3 height 0
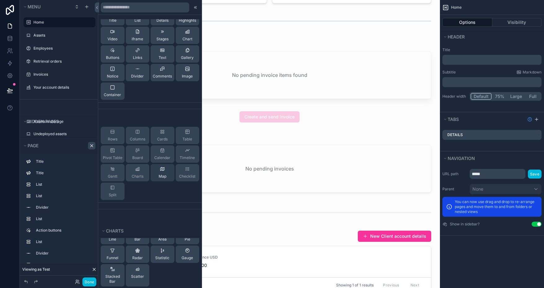
scroll to position [0, 0]
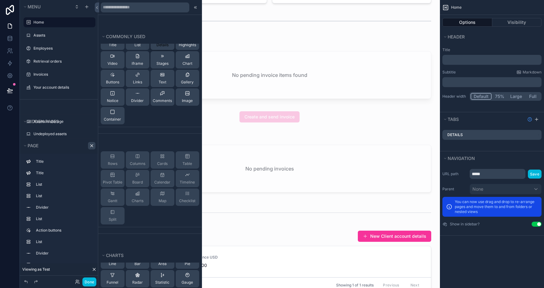
click at [162, 46] on span "Details" at bounding box center [163, 44] width 12 height 5
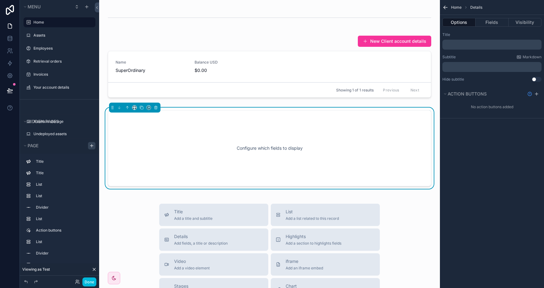
scroll to position [419, 0]
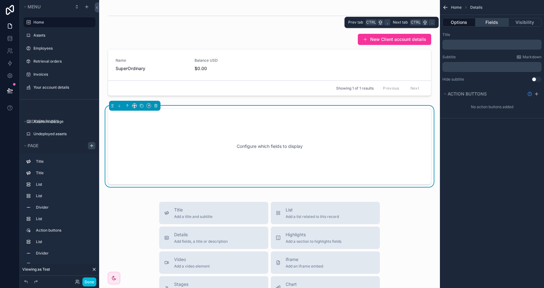
click at [491, 20] on button "Fields" at bounding box center [492, 22] width 33 height 9
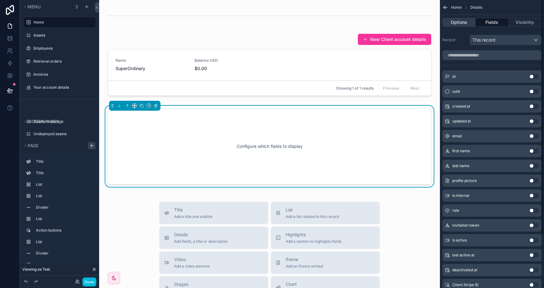
click at [461, 22] on button "Options" at bounding box center [459, 22] width 33 height 9
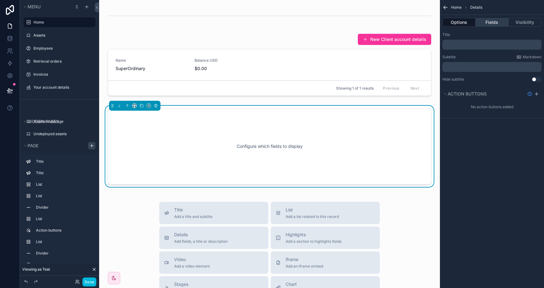
click at [494, 21] on button "Fields" at bounding box center [492, 22] width 33 height 9
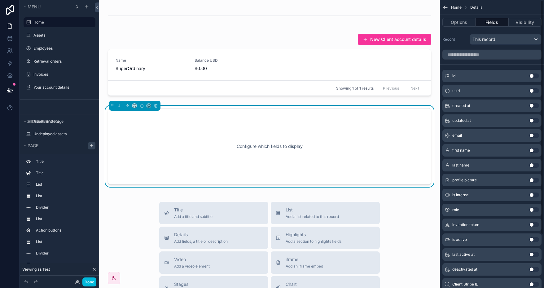
scroll to position [0, 0]
click at [507, 38] on div "This record" at bounding box center [505, 40] width 71 height 10
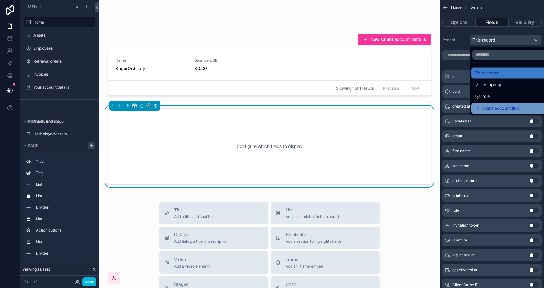
click at [513, 105] on span "client account link" at bounding box center [501, 107] width 37 height 7
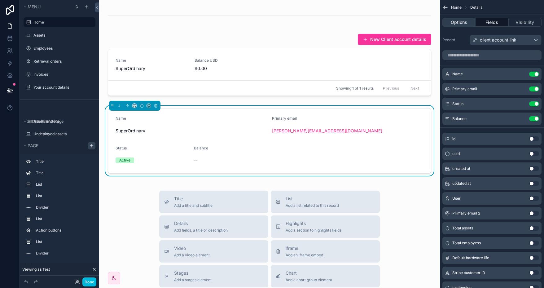
click at [467, 23] on button "Options" at bounding box center [459, 22] width 33 height 9
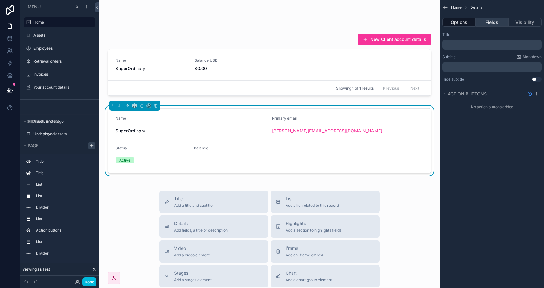
click at [496, 25] on button "Fields" at bounding box center [492, 22] width 33 height 9
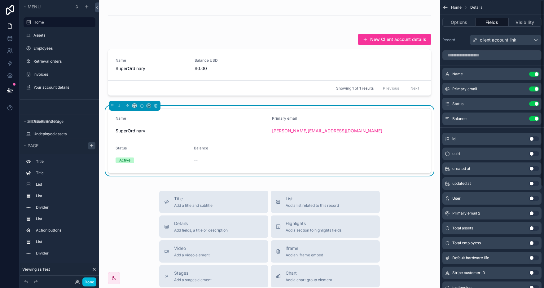
click at [539, 91] on div "Primary email Use setting" at bounding box center [492, 89] width 99 height 12
click at [535, 91] on div "Primary email Use setting" at bounding box center [492, 89] width 99 height 12
click at [533, 89] on button "Use setting" at bounding box center [535, 89] width 10 height 5
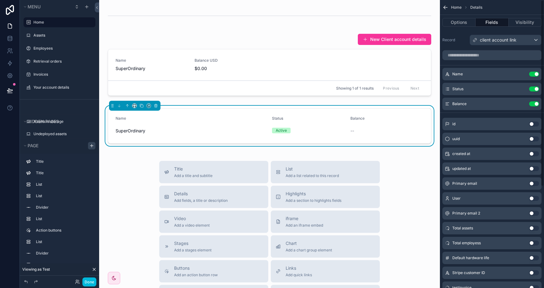
click at [536, 101] on button "Use setting" at bounding box center [535, 103] width 10 height 5
click at [533, 90] on button "Use setting" at bounding box center [535, 89] width 10 height 5
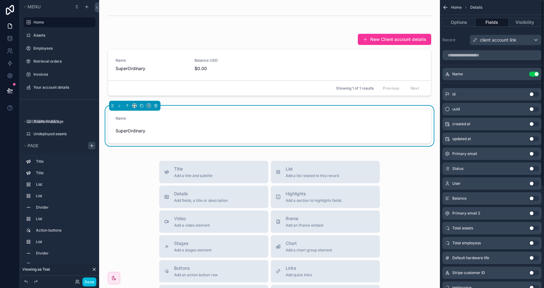
scroll to position [124, 0]
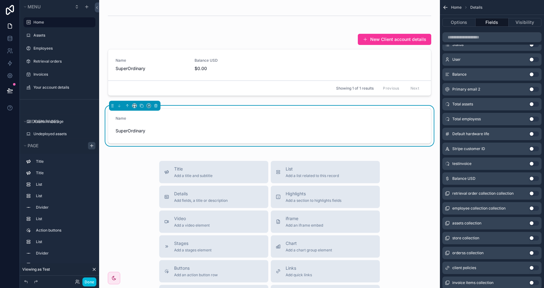
click at [533, 177] on button "Use setting" at bounding box center [535, 178] width 10 height 5
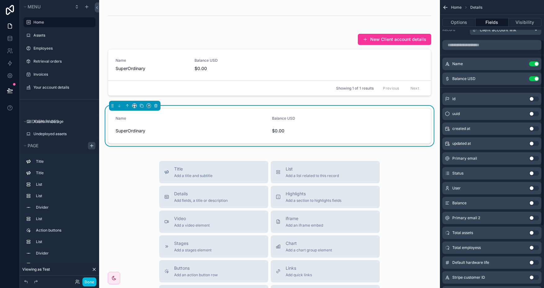
scroll to position [0, 0]
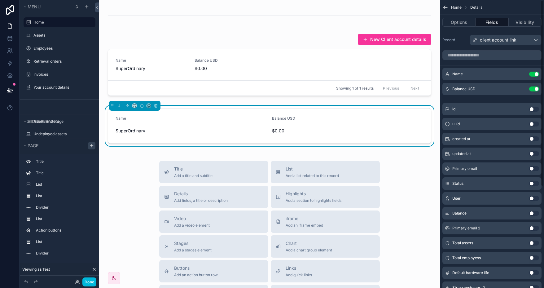
click at [535, 72] on button "Use setting" at bounding box center [535, 74] width 10 height 5
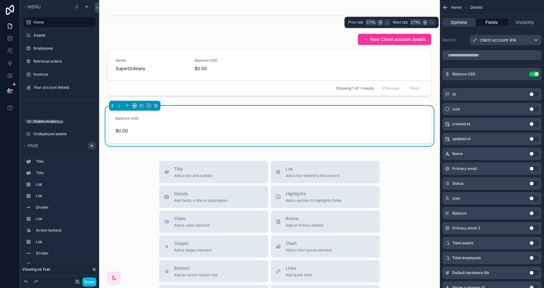
click at [456, 23] on button "Options" at bounding box center [459, 22] width 33 height 9
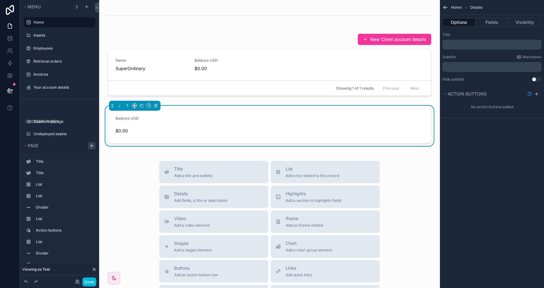
click at [468, 43] on p "﻿" at bounding box center [492, 44] width 95 height 5
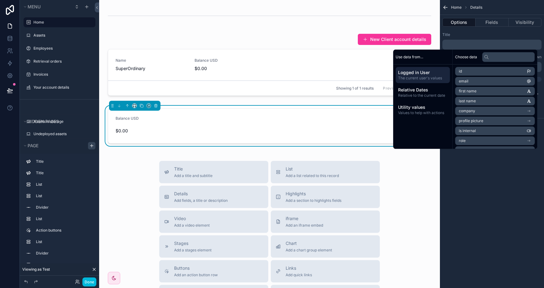
click at [477, 34] on div "Title" at bounding box center [492, 34] width 99 height 5
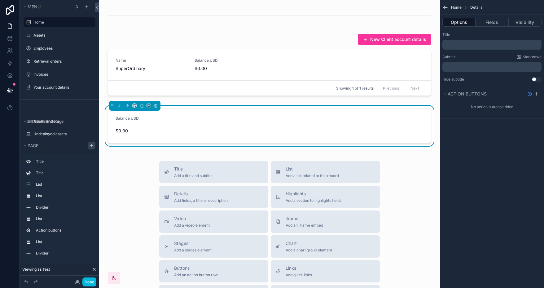
click at [456, 45] on p "﻿" at bounding box center [492, 44] width 95 height 5
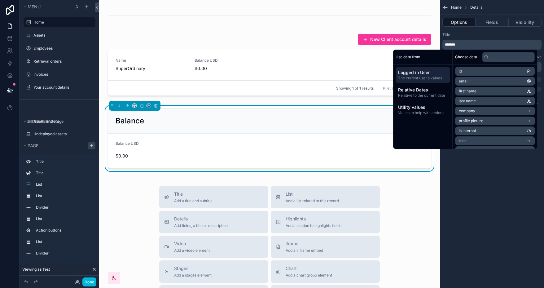
click at [482, 39] on div "Title *******" at bounding box center [492, 40] width 99 height 17
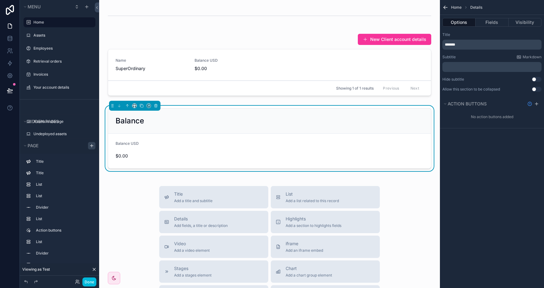
click at [537, 79] on button "Use setting" at bounding box center [537, 79] width 10 height 5
click at [537, 80] on button "Use setting" at bounding box center [537, 79] width 10 height 5
click at [536, 89] on button "Use setting" at bounding box center [537, 89] width 10 height 5
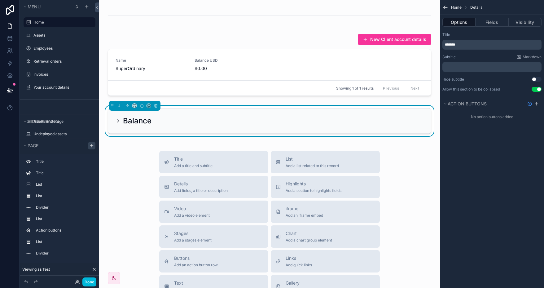
click at [536, 89] on button "Use setting" at bounding box center [537, 89] width 10 height 5
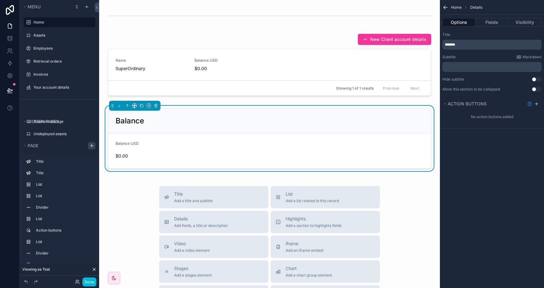
click at [536, 88] on button "Use setting" at bounding box center [537, 89] width 10 height 5
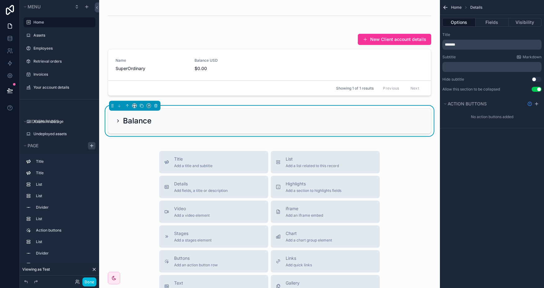
click at [536, 89] on button "Use setting" at bounding box center [537, 89] width 10 height 5
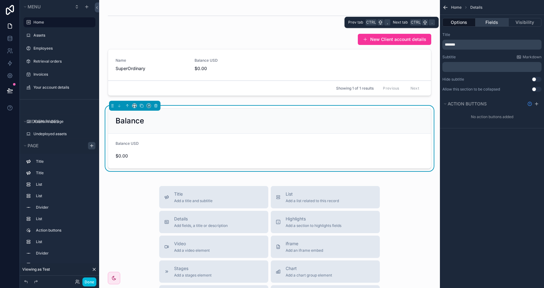
click at [494, 21] on button "Fields" at bounding box center [492, 22] width 33 height 9
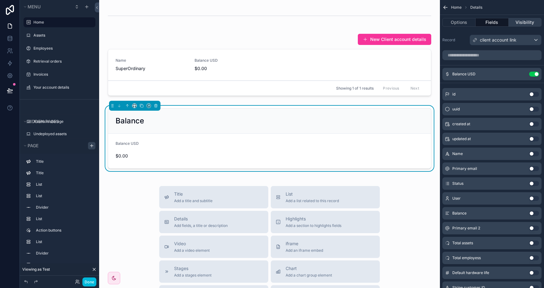
click at [522, 23] on button "Visibility" at bounding box center [525, 22] width 33 height 9
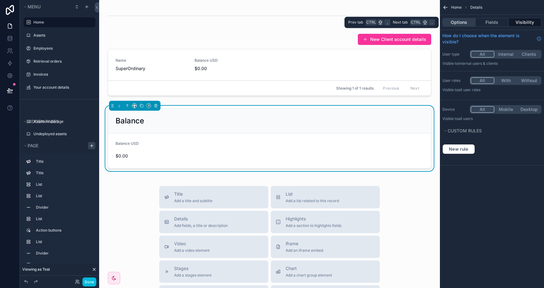
click at [467, 24] on button "Options" at bounding box center [459, 22] width 33 height 9
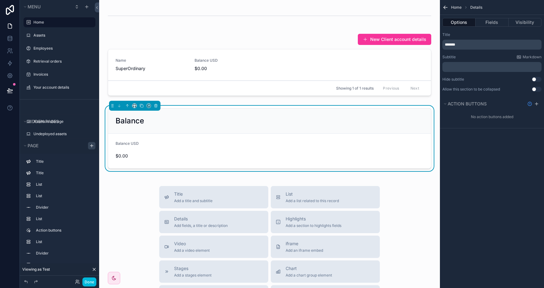
click at [483, 64] on p "﻿" at bounding box center [492, 66] width 95 height 5
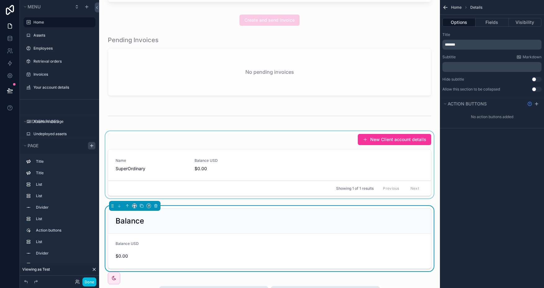
scroll to position [322, 0]
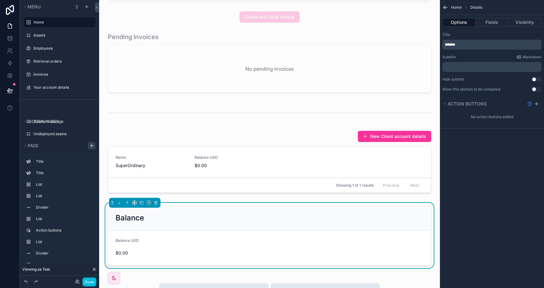
click at [216, 217] on div "Balance" at bounding box center [270, 218] width 308 height 10
click at [165, 251] on span "$0.00" at bounding box center [152, 253] width 73 height 6
click at [490, 24] on button "Fields" at bounding box center [492, 22] width 33 height 9
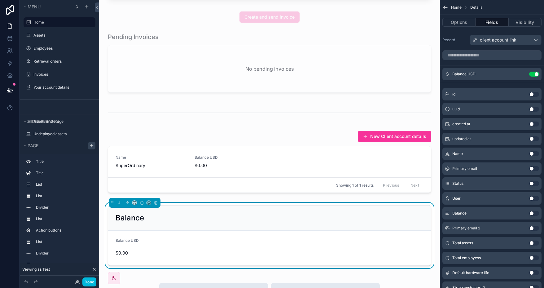
click at [0, 0] on icon "scrollable content" at bounding box center [0, 0] width 0 height 0
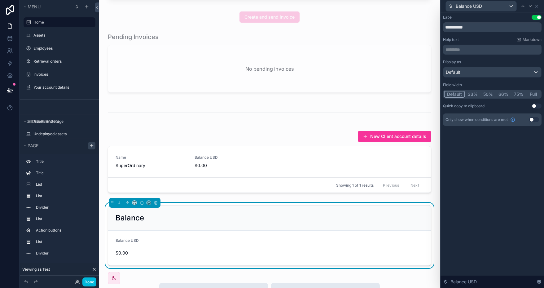
click at [474, 94] on button "33%" at bounding box center [473, 94] width 16 height 7
click at [491, 93] on button "50%" at bounding box center [488, 94] width 15 height 7
click at [510, 91] on button "66%" at bounding box center [504, 94] width 16 height 7
click at [453, 93] on button "Default" at bounding box center [454, 94] width 20 height 7
click at [485, 69] on div "Default" at bounding box center [493, 72] width 98 height 10
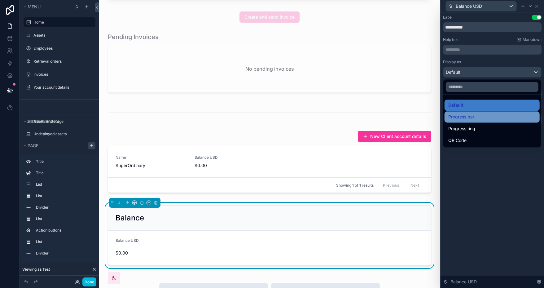
click at [477, 118] on div "Progress bar" at bounding box center [493, 116] width 88 height 7
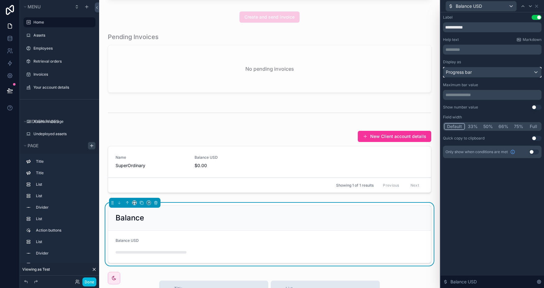
click at [482, 73] on div "Progress bar" at bounding box center [493, 72] width 98 height 10
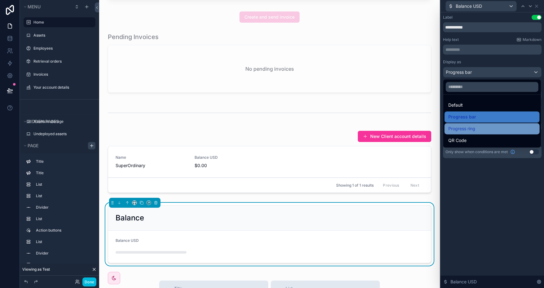
click at [475, 130] on span "Progress ring" at bounding box center [462, 128] width 27 height 7
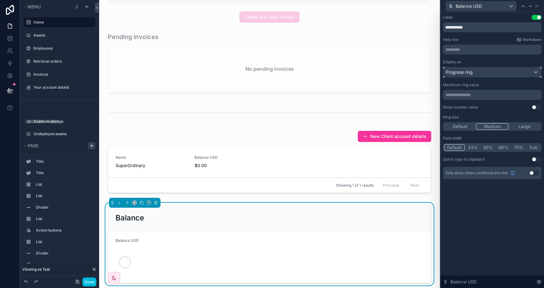
click at [480, 70] on div "Progress ring" at bounding box center [493, 72] width 98 height 10
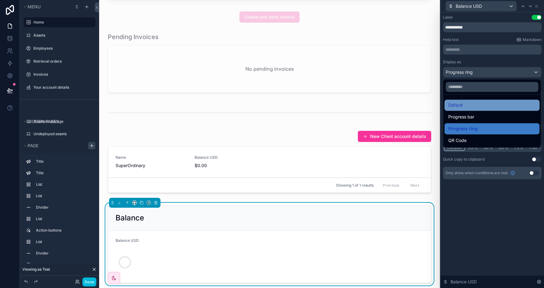
click at [473, 107] on div "Default" at bounding box center [493, 104] width 88 height 7
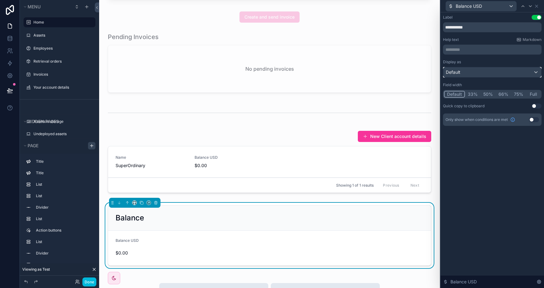
click at [464, 69] on div "Default" at bounding box center [493, 72] width 98 height 10
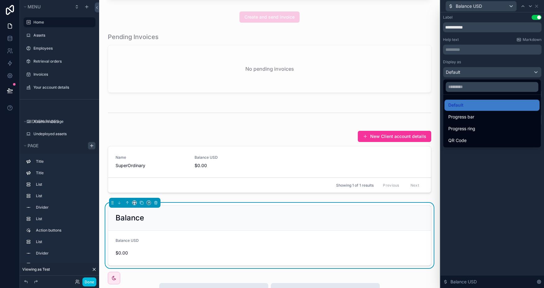
click at [464, 69] on div at bounding box center [493, 144] width 104 height 288
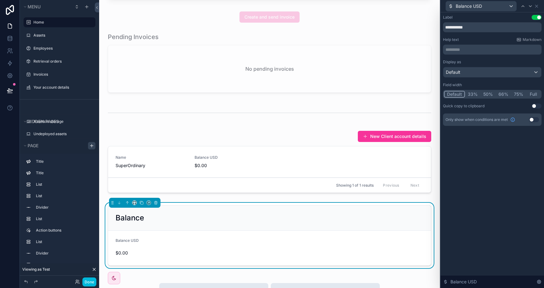
click at [536, 17] on button "Use setting" at bounding box center [537, 17] width 10 height 5
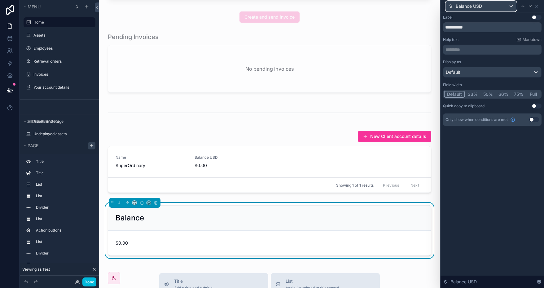
click at [512, 7] on div "Balance USD" at bounding box center [481, 6] width 71 height 10
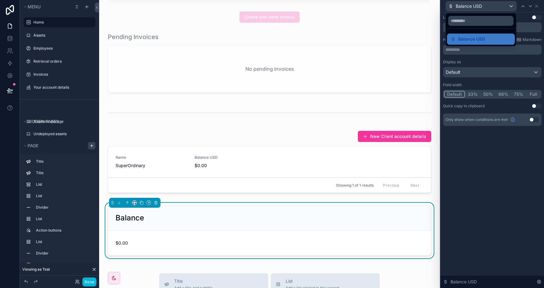
click at [512, 7] on div at bounding box center [493, 144] width 104 height 288
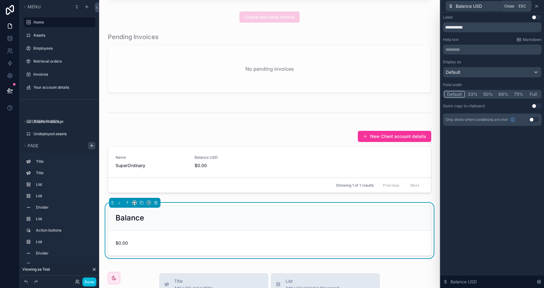
click at [537, 6] on icon at bounding box center [537, 6] width 2 height 2
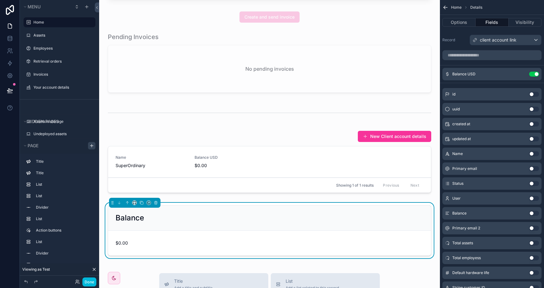
click at [117, 243] on span "$0.00" at bounding box center [152, 243] width 73 height 6
click at [173, 238] on div "$0.00" at bounding box center [152, 243] width 73 height 10
click at [465, 72] on span "Balance USD" at bounding box center [464, 74] width 23 height 5
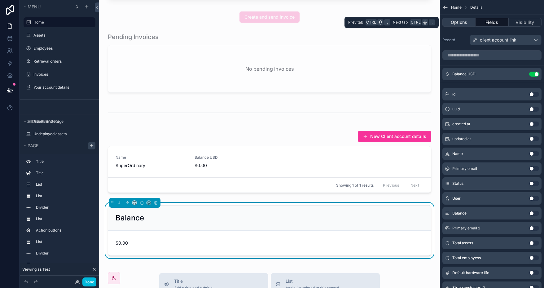
click at [460, 22] on button "Options" at bounding box center [459, 22] width 33 height 9
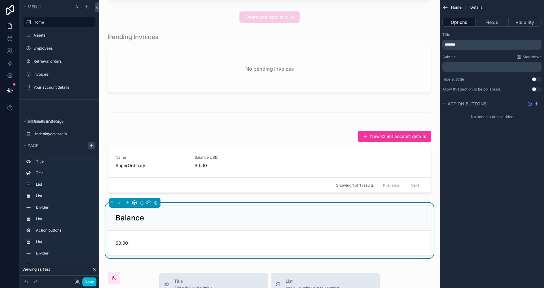
click at [154, 243] on span "$0.00" at bounding box center [152, 243] width 73 height 6
drag, startPoint x: 141, startPoint y: 238, endPoint x: 135, endPoint y: 237, distance: 5.7
click at [135, 238] on div "$0.00" at bounding box center [152, 243] width 73 height 10
click at [536, 79] on button "Use setting" at bounding box center [537, 79] width 10 height 5
click at [490, 24] on button "Fields" at bounding box center [492, 22] width 33 height 9
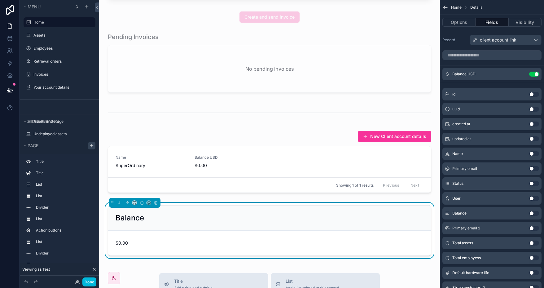
click at [0, 0] on icon "scrollable content" at bounding box center [0, 0] width 0 height 0
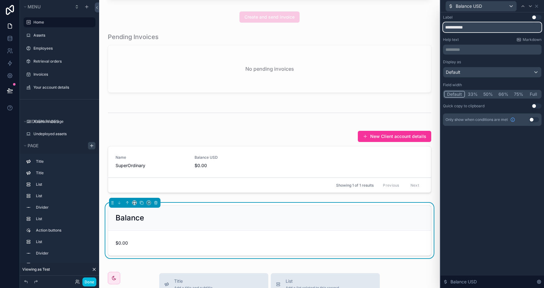
click at [476, 25] on input "**********" at bounding box center [492, 27] width 99 height 10
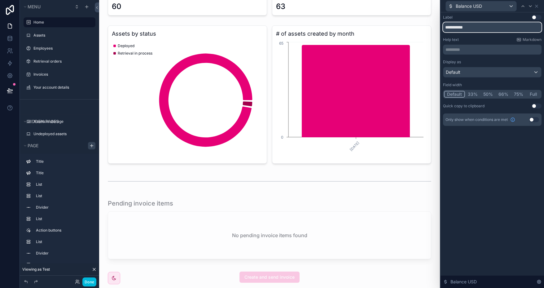
scroll to position [0, 0]
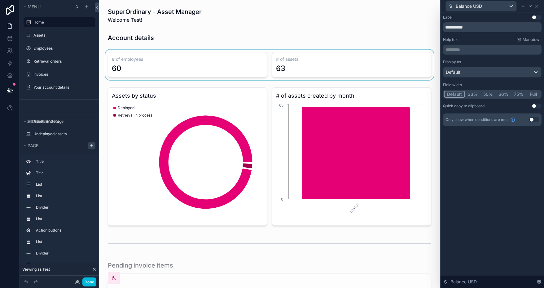
click at [320, 57] on div "scrollable content" at bounding box center [269, 65] width 331 height 30
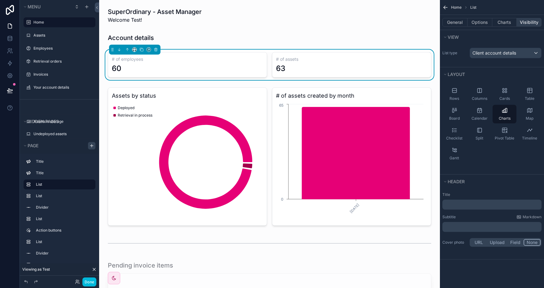
click at [531, 21] on button "Visibility" at bounding box center [529, 22] width 25 height 9
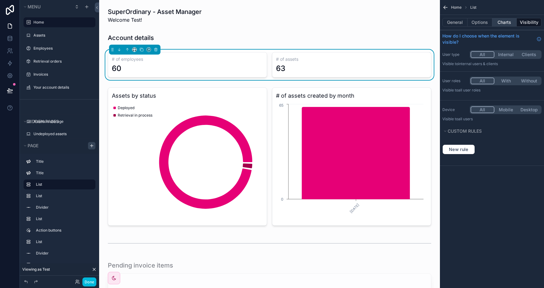
click at [505, 23] on button "Charts" at bounding box center [505, 22] width 25 height 9
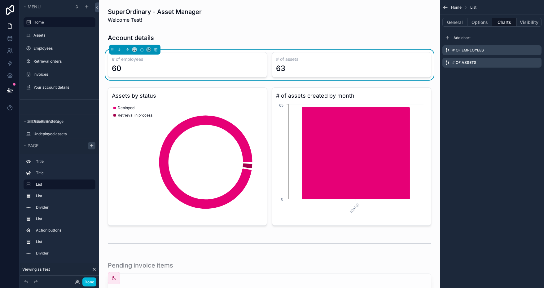
click at [0, 0] on icon "scrollable content" at bounding box center [0, 0] width 0 height 0
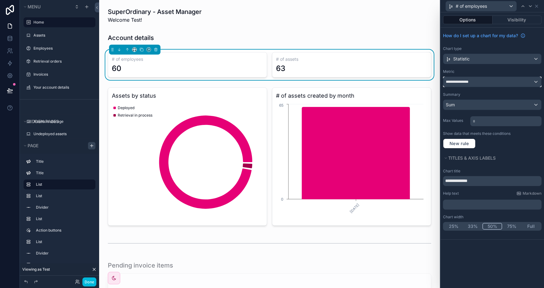
click at [508, 81] on div "**********" at bounding box center [493, 82] width 98 height 10
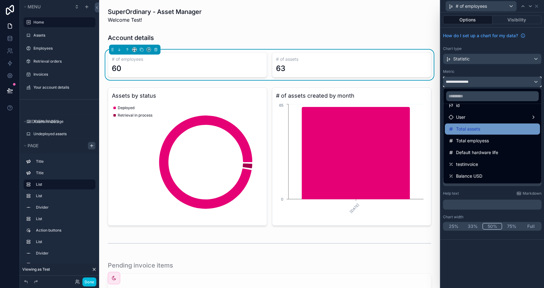
scroll to position [2, 0]
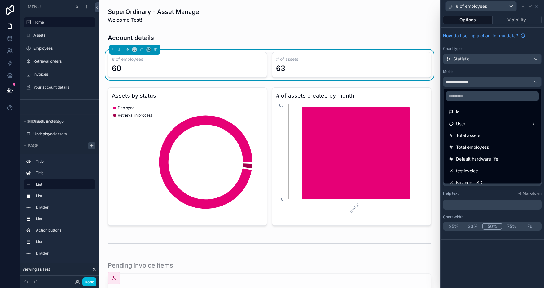
click at [537, 3] on div at bounding box center [493, 144] width 104 height 288
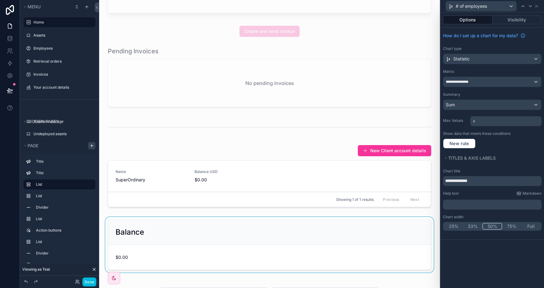
scroll to position [341, 0]
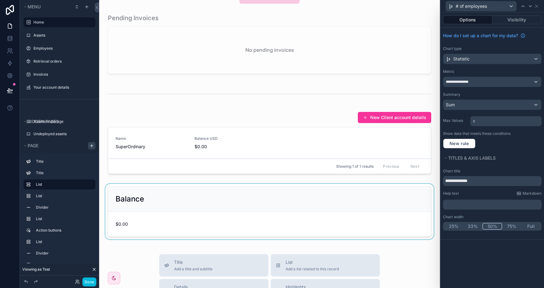
drag, startPoint x: 211, startPoint y: 195, endPoint x: 211, endPoint y: 187, distance: 8.4
click at [211, 187] on div "scrollable content" at bounding box center [269, 212] width 331 height 56
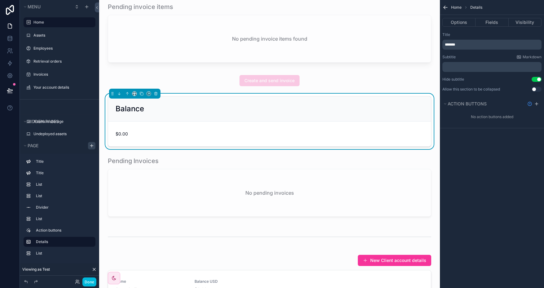
scroll to position [155, 0]
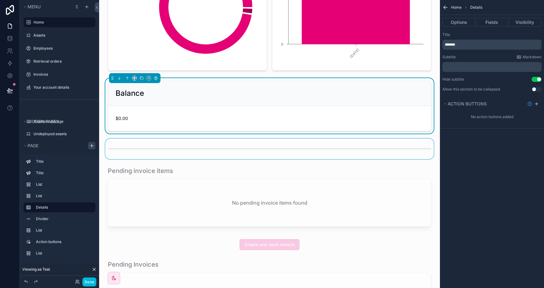
click at [331, 144] on div "scrollable content" at bounding box center [269, 149] width 331 height 20
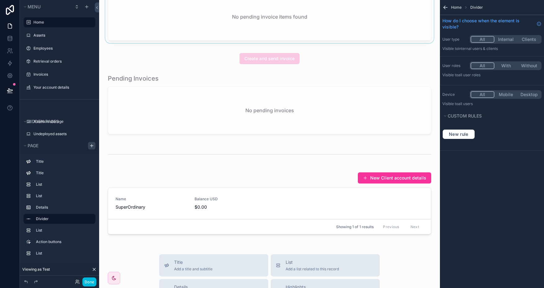
scroll to position [403, 0]
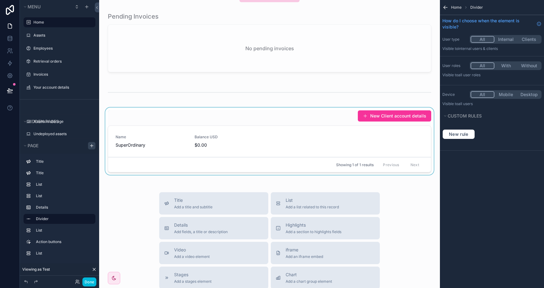
click at [396, 138] on div "scrollable content" at bounding box center [269, 143] width 331 height 70
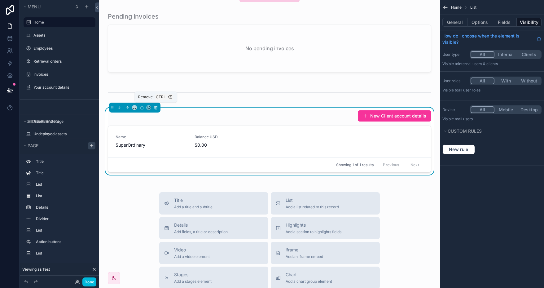
click at [157, 105] on icon "scrollable content" at bounding box center [156, 107] width 4 height 4
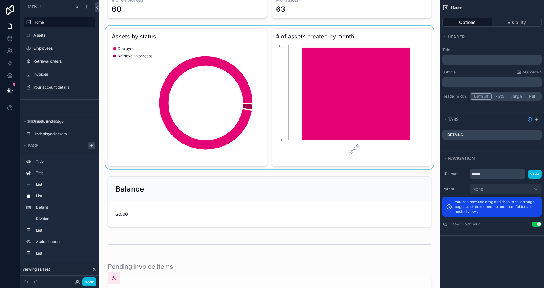
scroll to position [93, 0]
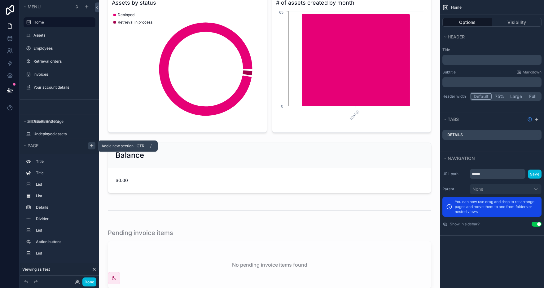
click at [89, 146] on icon "scrollable content" at bounding box center [91, 145] width 5 height 5
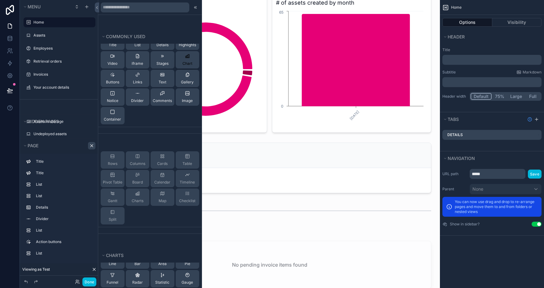
click at [183, 60] on div "Chart" at bounding box center [188, 60] width 10 height 12
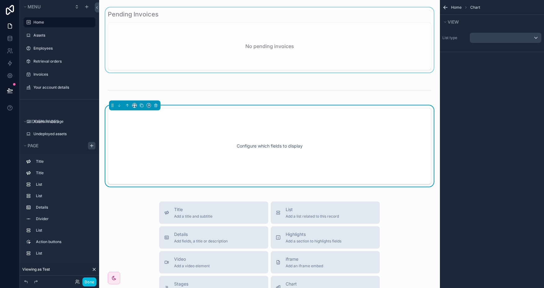
scroll to position [406, 0]
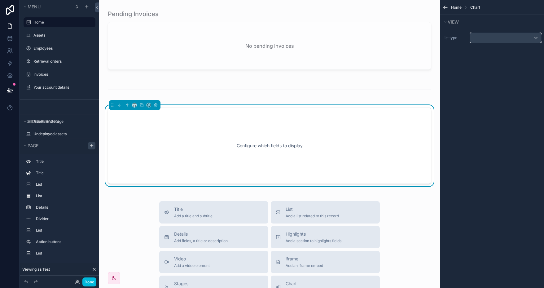
click at [501, 38] on div "scrollable content" at bounding box center [505, 38] width 71 height 10
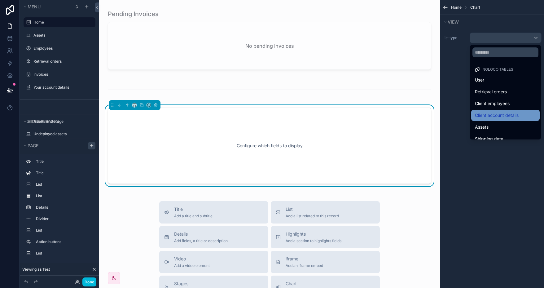
click at [513, 117] on span "Client account details" at bounding box center [497, 115] width 44 height 7
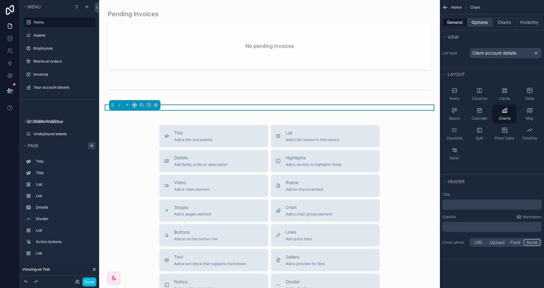
click at [480, 22] on button "Options" at bounding box center [480, 22] width 25 height 9
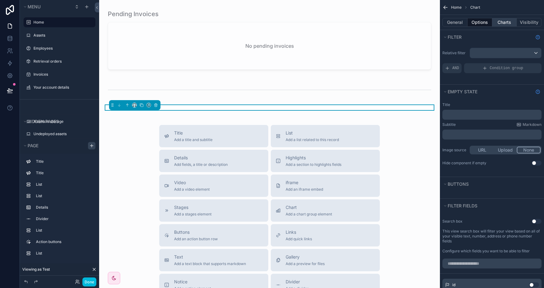
click at [507, 20] on button "Charts" at bounding box center [505, 22] width 25 height 9
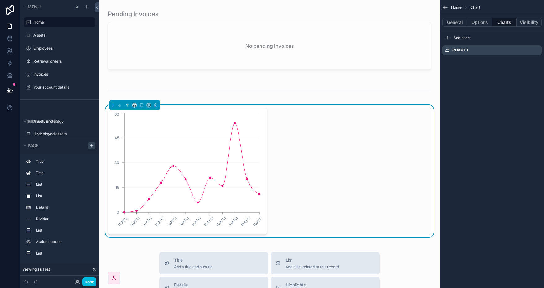
click at [484, 51] on div "Chart 1" at bounding box center [492, 50] width 99 height 10
click at [0, 0] on icon "scrollable content" at bounding box center [0, 0] width 0 height 0
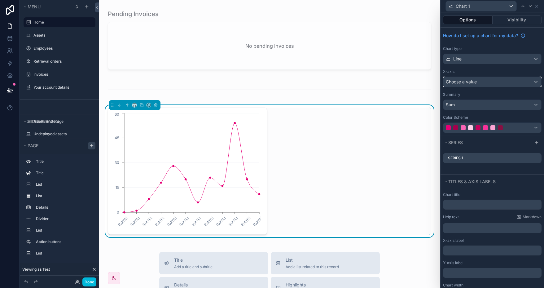
click at [482, 83] on div "Choose a value" at bounding box center [493, 82] width 98 height 10
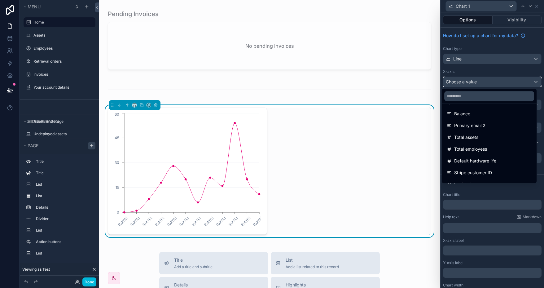
scroll to position [93, 0]
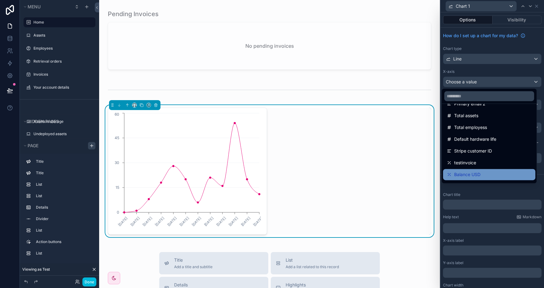
click at [470, 173] on span "Balance USD" at bounding box center [468, 174] width 26 height 7
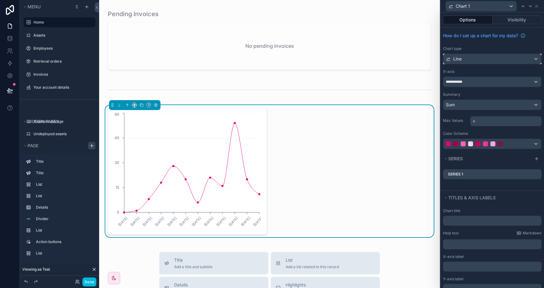
click at [488, 60] on div "Line" at bounding box center [493, 59] width 98 height 10
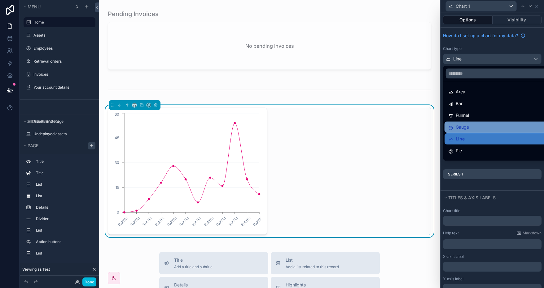
click at [479, 126] on div "Gauge" at bounding box center [498, 126] width 98 height 7
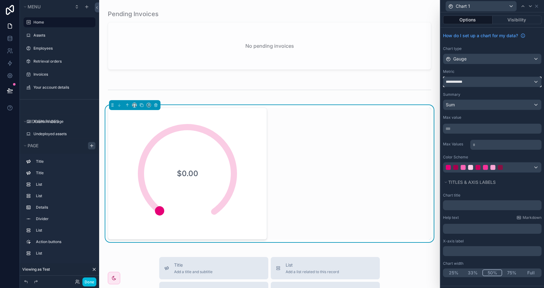
click at [482, 80] on div "**********" at bounding box center [493, 82] width 98 height 10
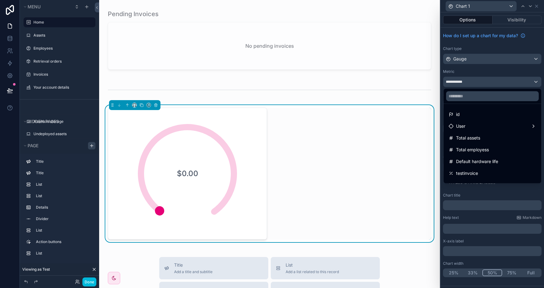
click at [484, 73] on div at bounding box center [493, 144] width 104 height 288
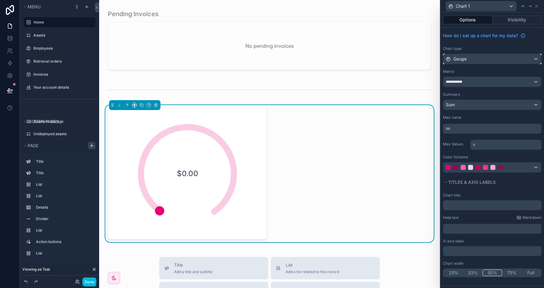
click at [483, 60] on div "Gauge" at bounding box center [493, 59] width 98 height 10
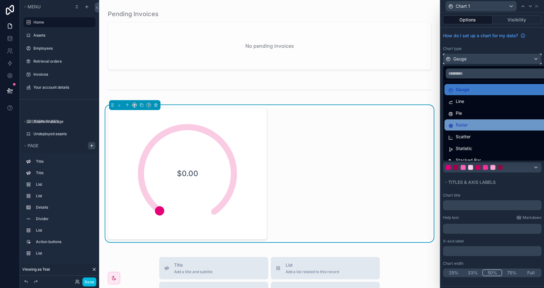
scroll to position [44, 0]
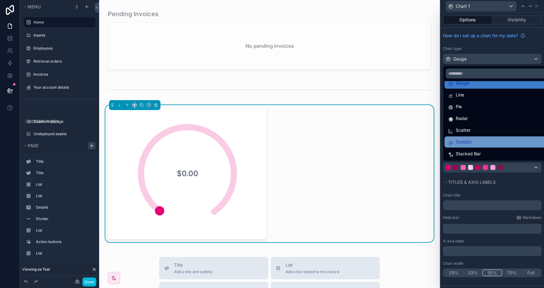
click at [483, 139] on div "Statistic" at bounding box center [500, 141] width 103 height 7
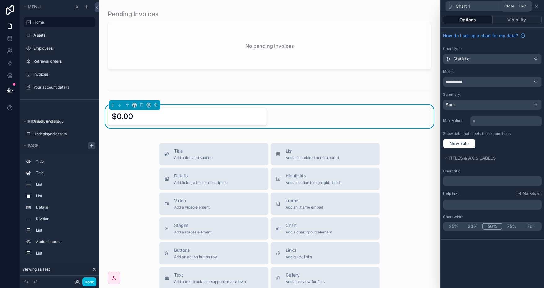
click at [539, 6] on icon at bounding box center [537, 6] width 5 height 5
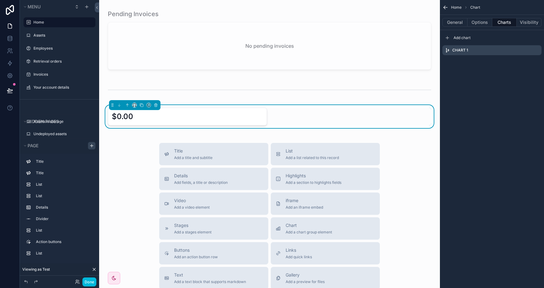
click at [0, 0] on icon "scrollable content" at bounding box center [0, 0] width 0 height 0
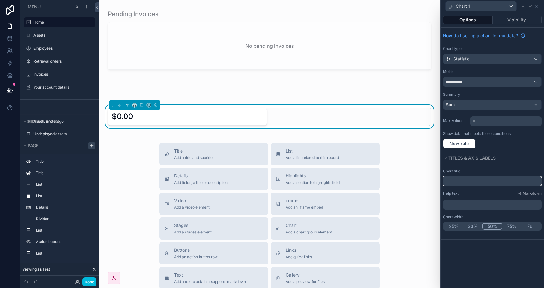
click at [464, 179] on input "text" at bounding box center [492, 181] width 99 height 10
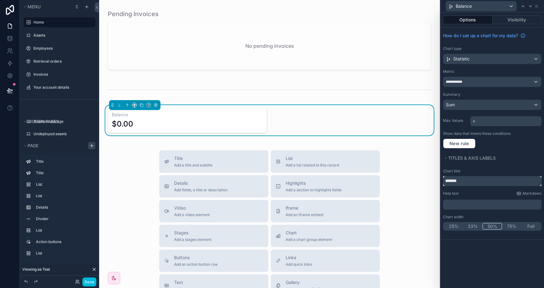
type input "*******"
click at [513, 226] on button "75%" at bounding box center [512, 226] width 19 height 7
click at [533, 226] on button "Full" at bounding box center [531, 226] width 19 height 7
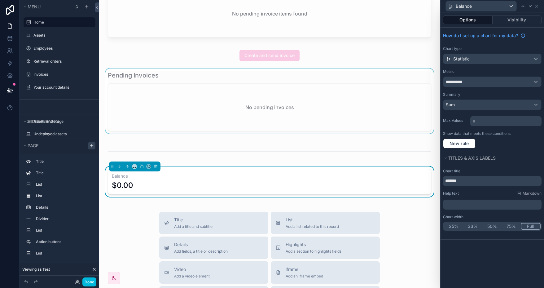
scroll to position [344, 0]
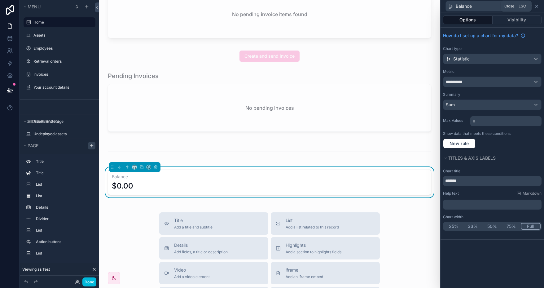
click at [537, 6] on icon at bounding box center [537, 6] width 2 height 2
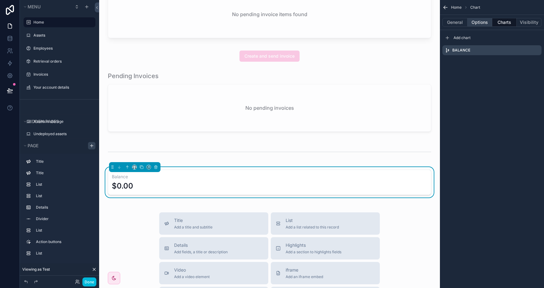
click at [479, 22] on button "Options" at bounding box center [480, 22] width 25 height 9
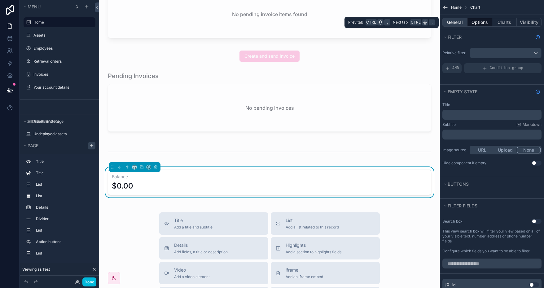
click at [455, 23] on button "General" at bounding box center [455, 22] width 25 height 9
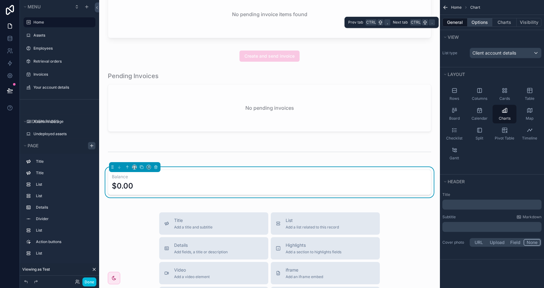
click at [483, 21] on button "Options" at bounding box center [480, 22] width 25 height 9
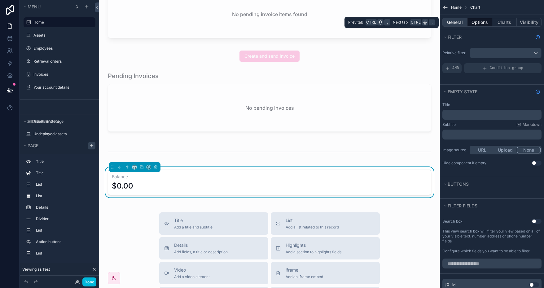
click at [455, 21] on button "General" at bounding box center [455, 22] width 25 height 9
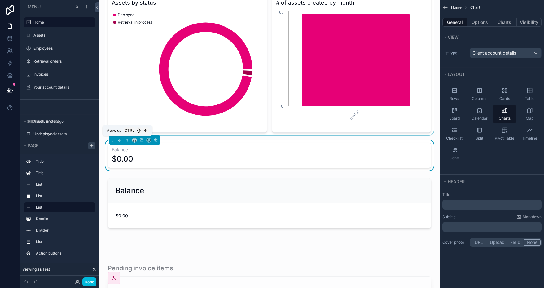
scroll to position [0, 0]
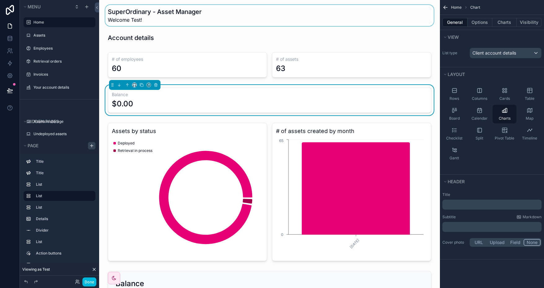
click at [327, 25] on div "scrollable content" at bounding box center [269, 15] width 331 height 21
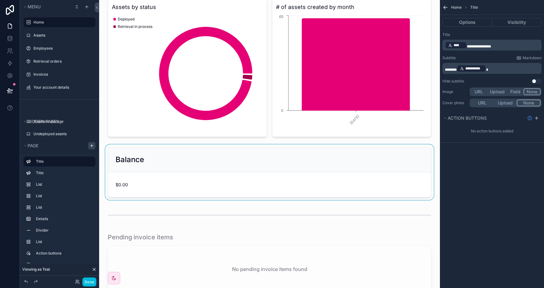
scroll to position [186, 0]
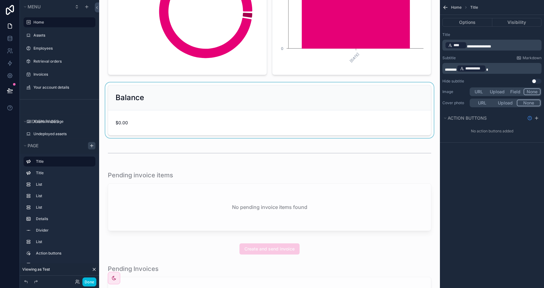
click at [197, 95] on div "scrollable content" at bounding box center [269, 110] width 331 height 56
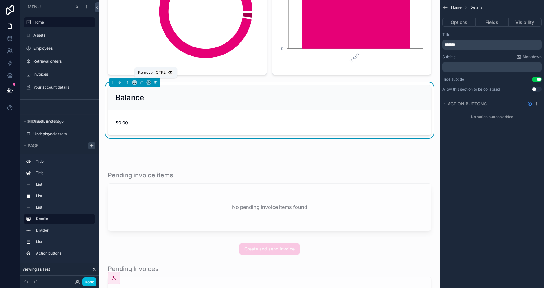
click at [156, 82] on icon "scrollable content" at bounding box center [156, 82] width 0 height 1
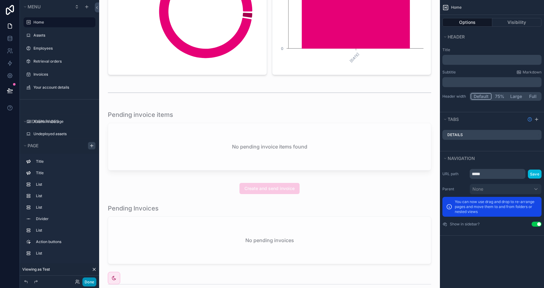
click at [91, 282] on button "Done" at bounding box center [89, 282] width 14 height 9
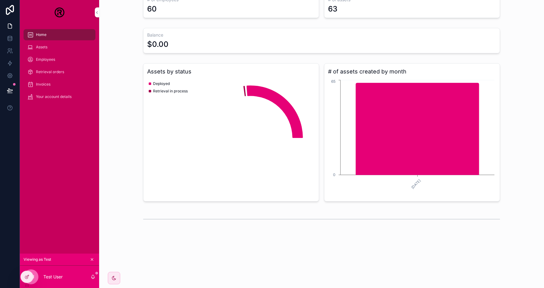
scroll to position [0, 0]
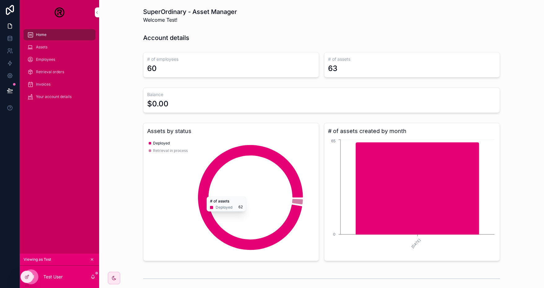
click at [387, 26] on div "SuperOrdinary - Asset Manager Welcome Test! Account details # of employees 60 #…" at bounding box center [321, 169] width 445 height 339
click at [0, 0] on icon at bounding box center [0, 0] width 0 height 0
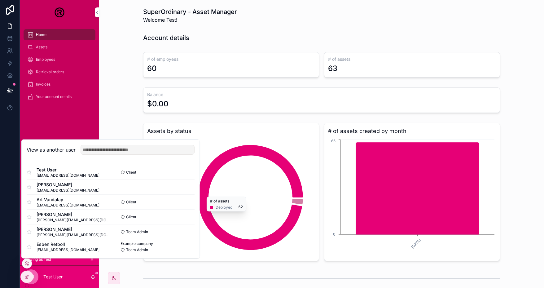
click at [0, 0] on button "Select" at bounding box center [0, 0] width 0 height 0
